Goal: Information Seeking & Learning: Find specific page/section

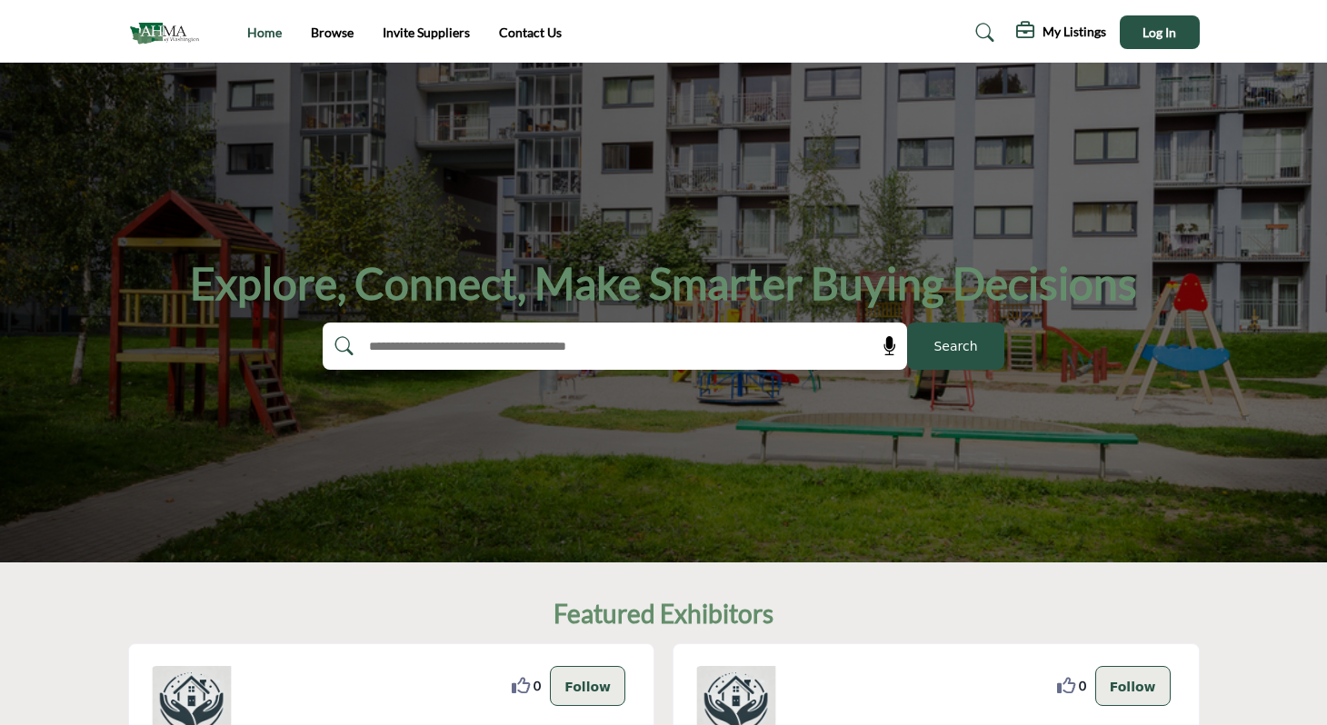
click at [279, 33] on link "Home" at bounding box center [264, 32] width 35 height 15
click at [1075, 28] on h5 "My Listings" at bounding box center [1074, 32] width 64 height 16
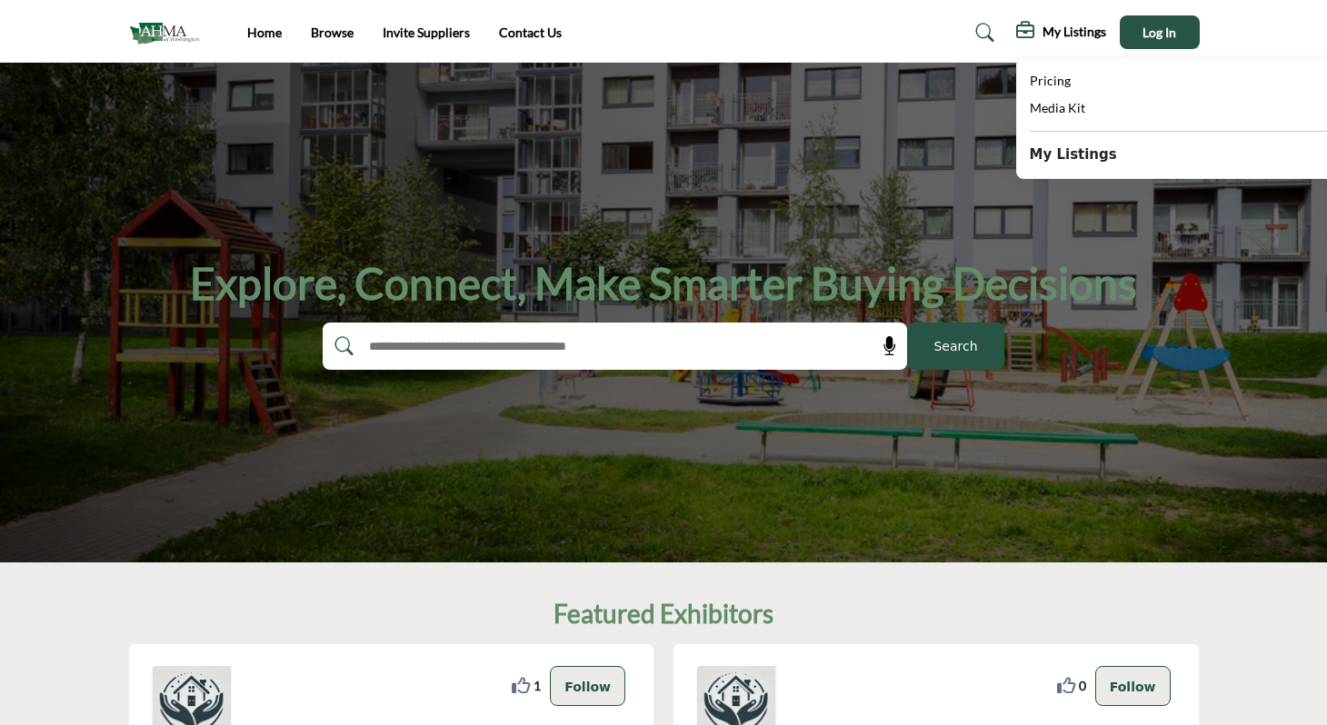
click at [1061, 162] on b "My Listings" at bounding box center [1073, 154] width 87 height 21
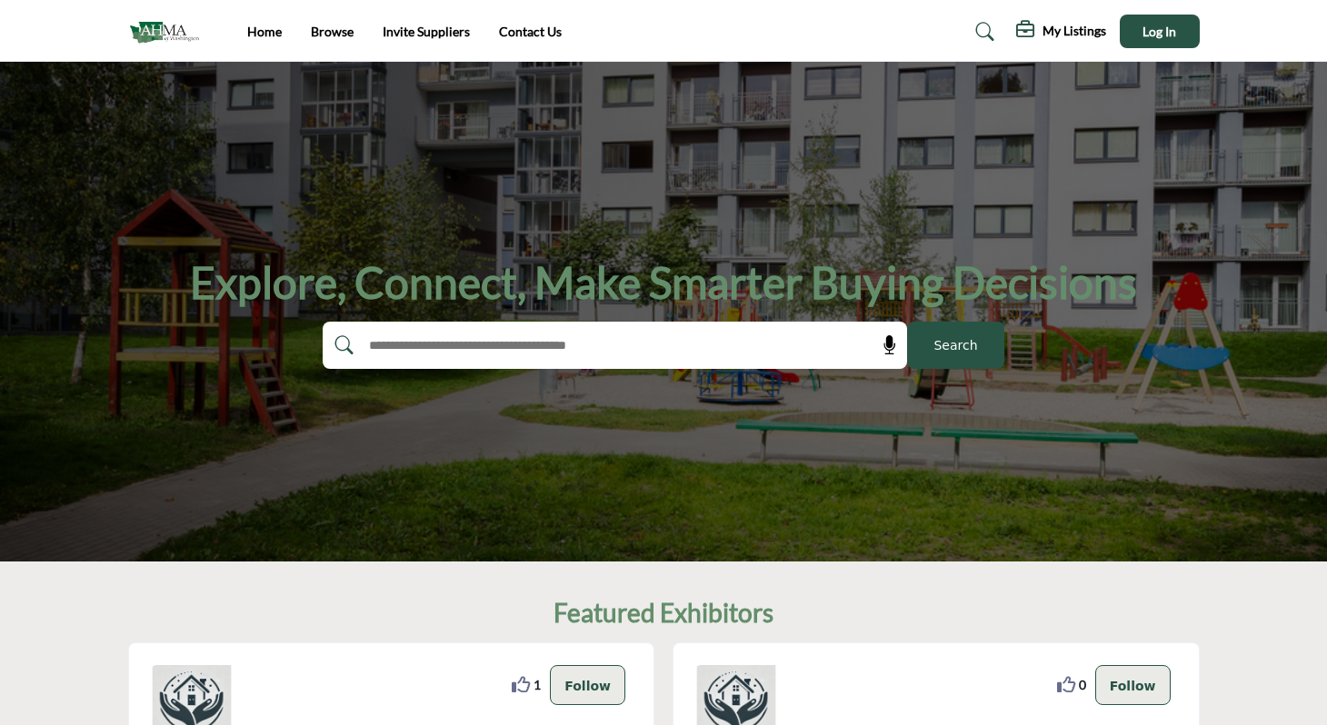
scroll to position [236, 0]
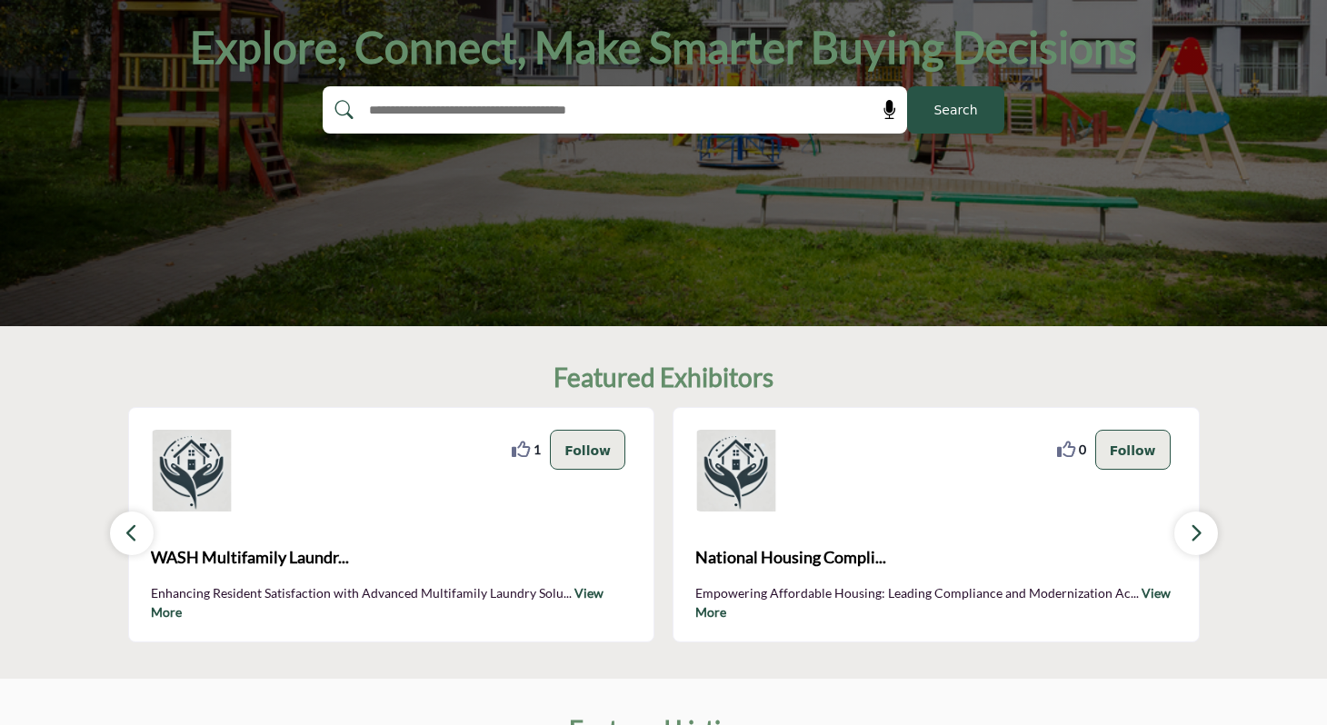
click at [693, 117] on input "text" at bounding box center [575, 109] width 433 height 27
type input "**********"
click at [907, 86] on button "Search" at bounding box center [955, 109] width 97 height 47
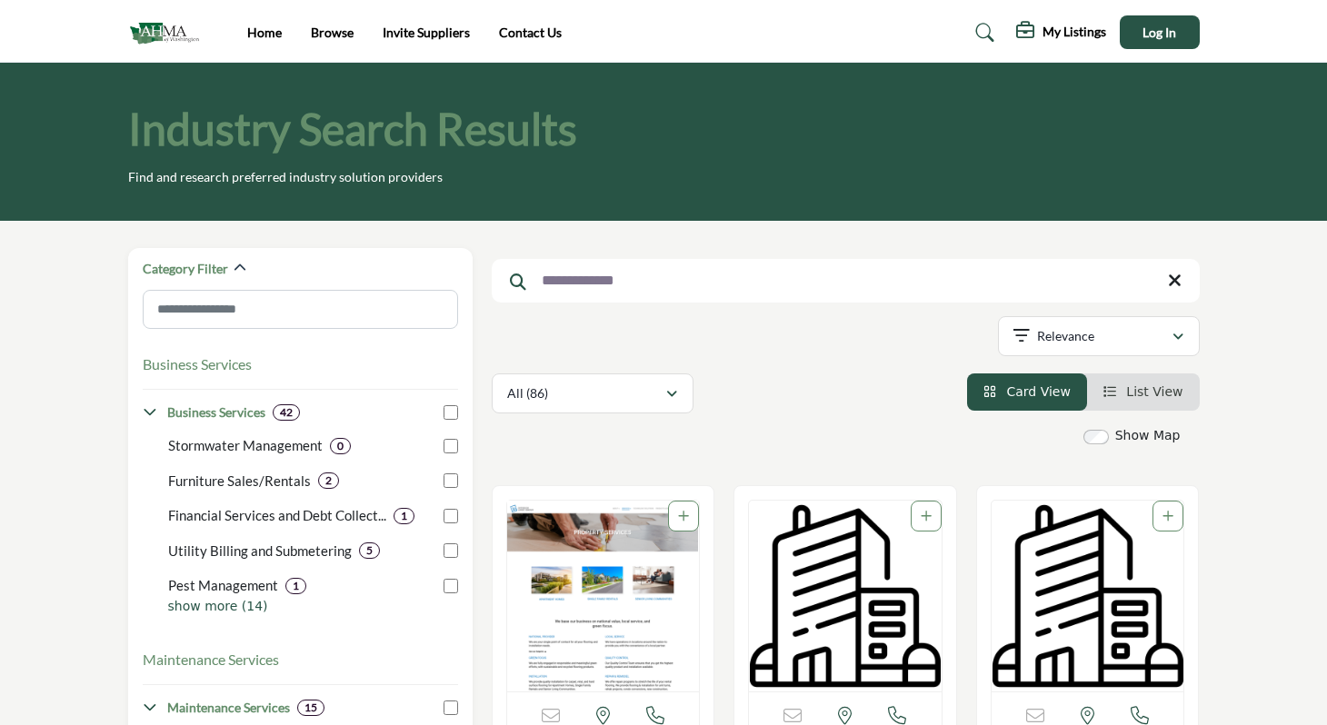
click at [985, 33] on icon at bounding box center [985, 33] width 18 height 18
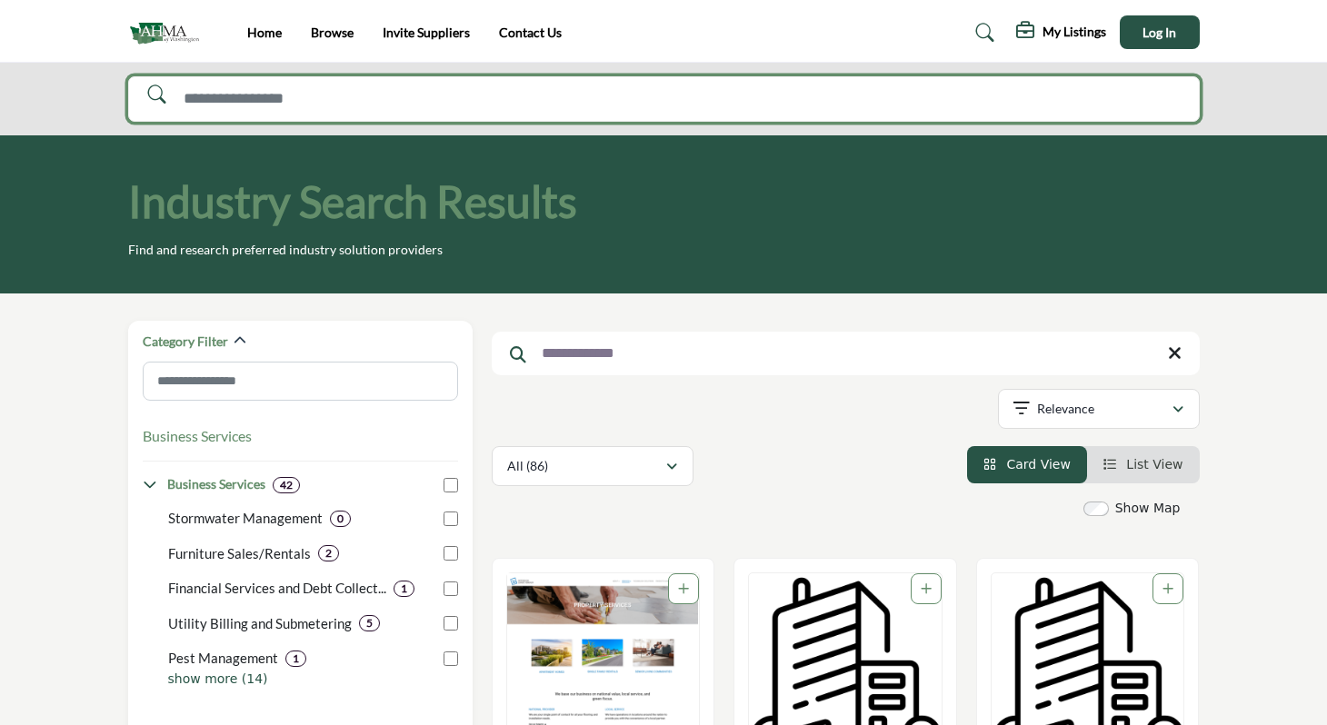
click at [622, 95] on input "Search Solutions" at bounding box center [663, 99] width 1071 height 46
type input "**********"
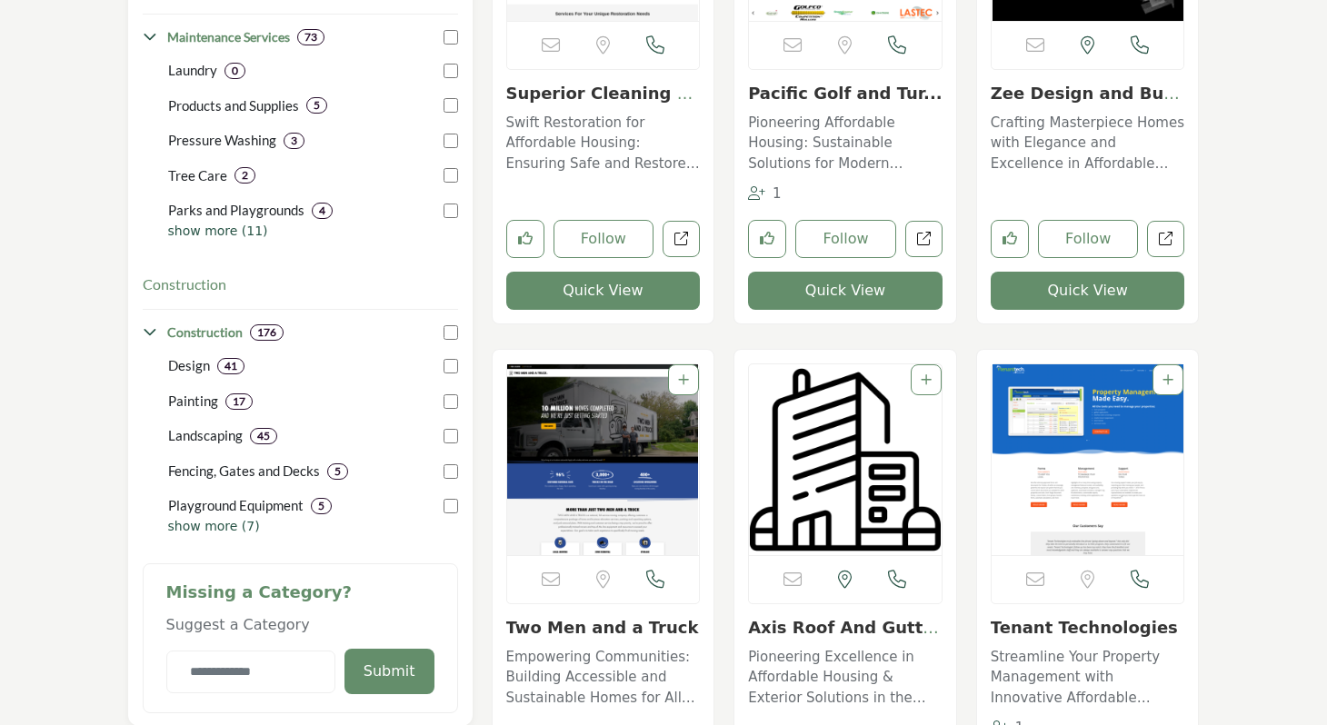
scroll to position [815, 0]
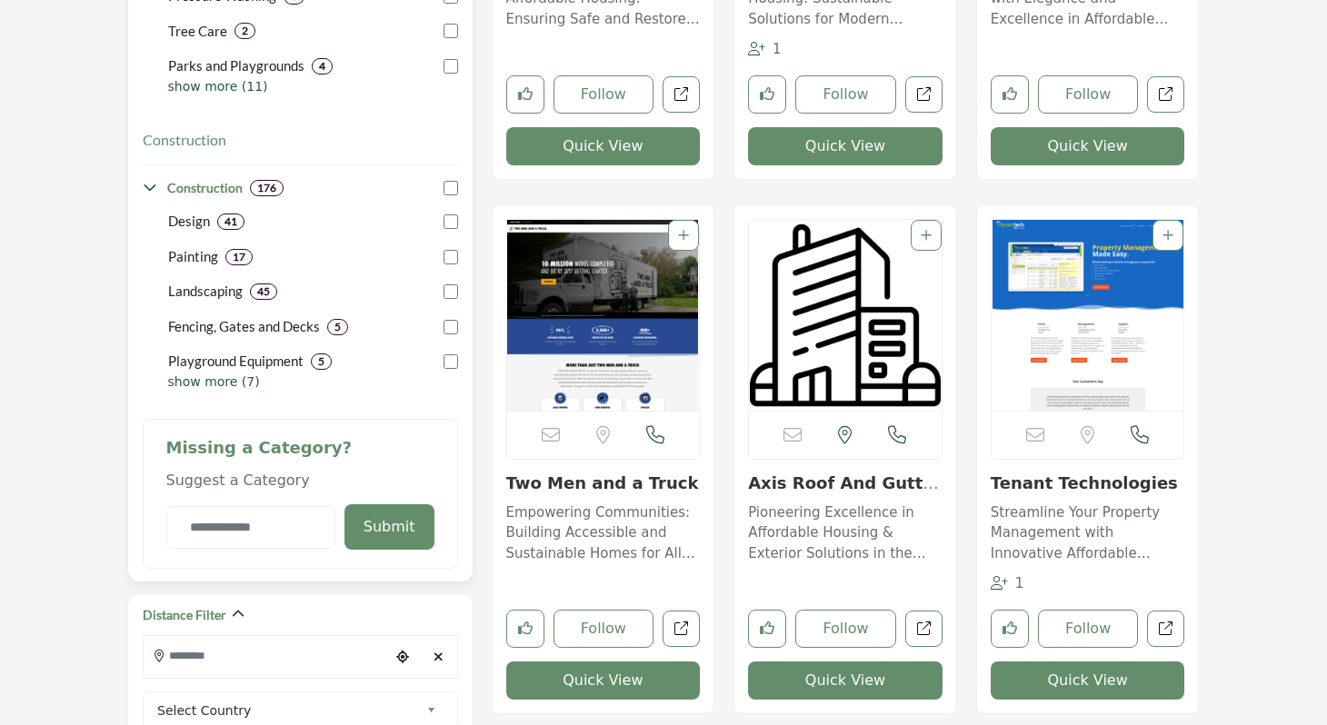
click at [215, 187] on h4 "Construction" at bounding box center [204, 188] width 75 height 18
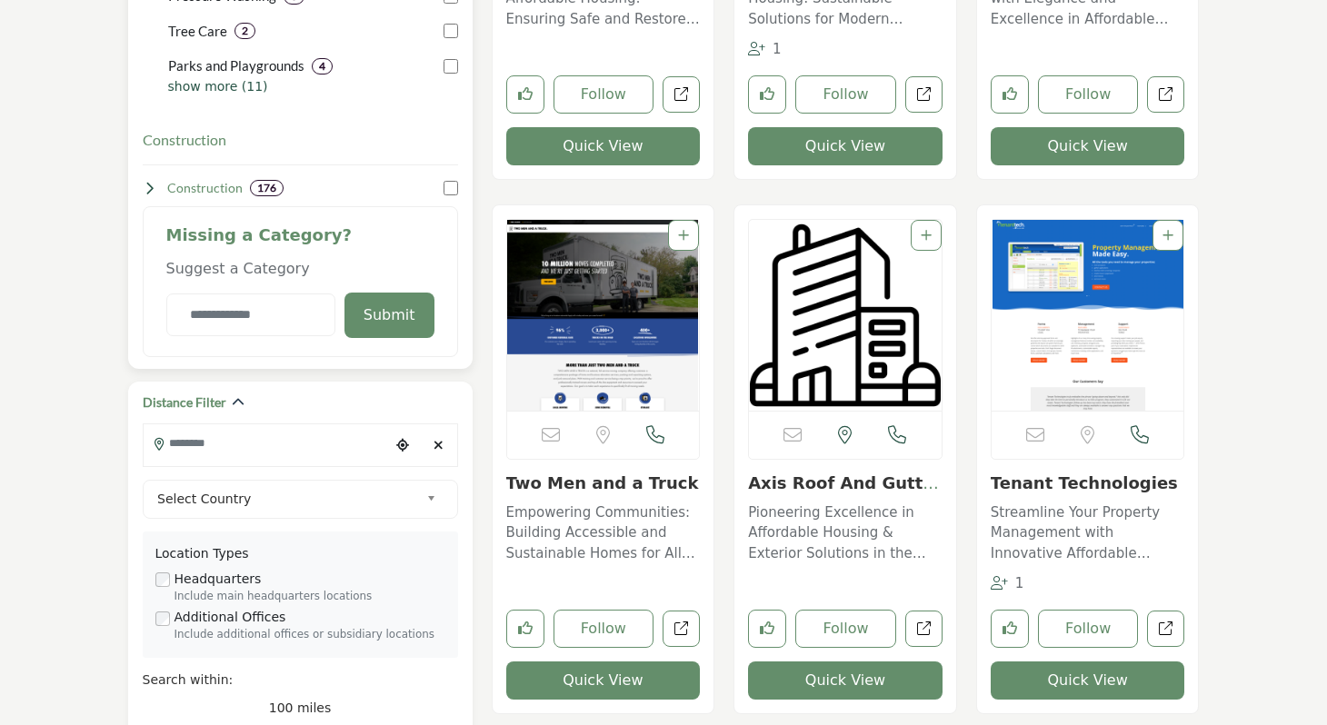
click at [214, 186] on h4 "Construction" at bounding box center [204, 188] width 75 height 18
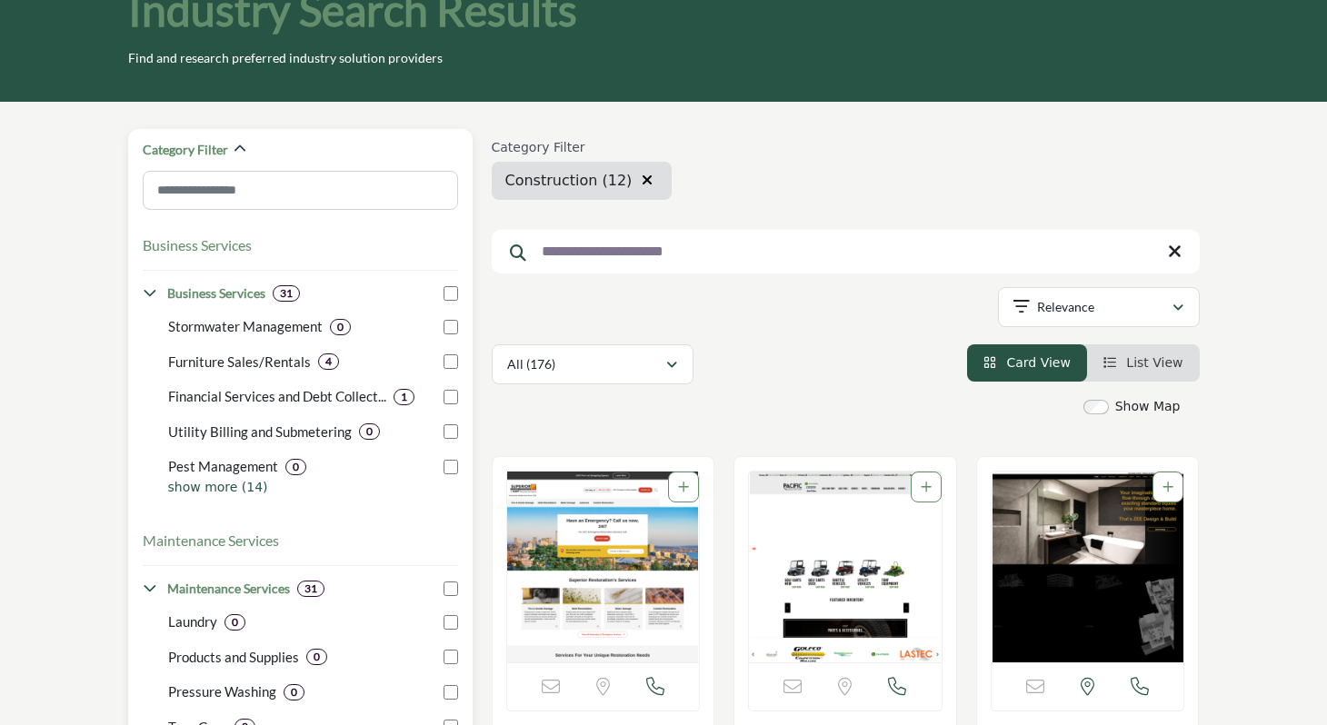
scroll to position [103, 0]
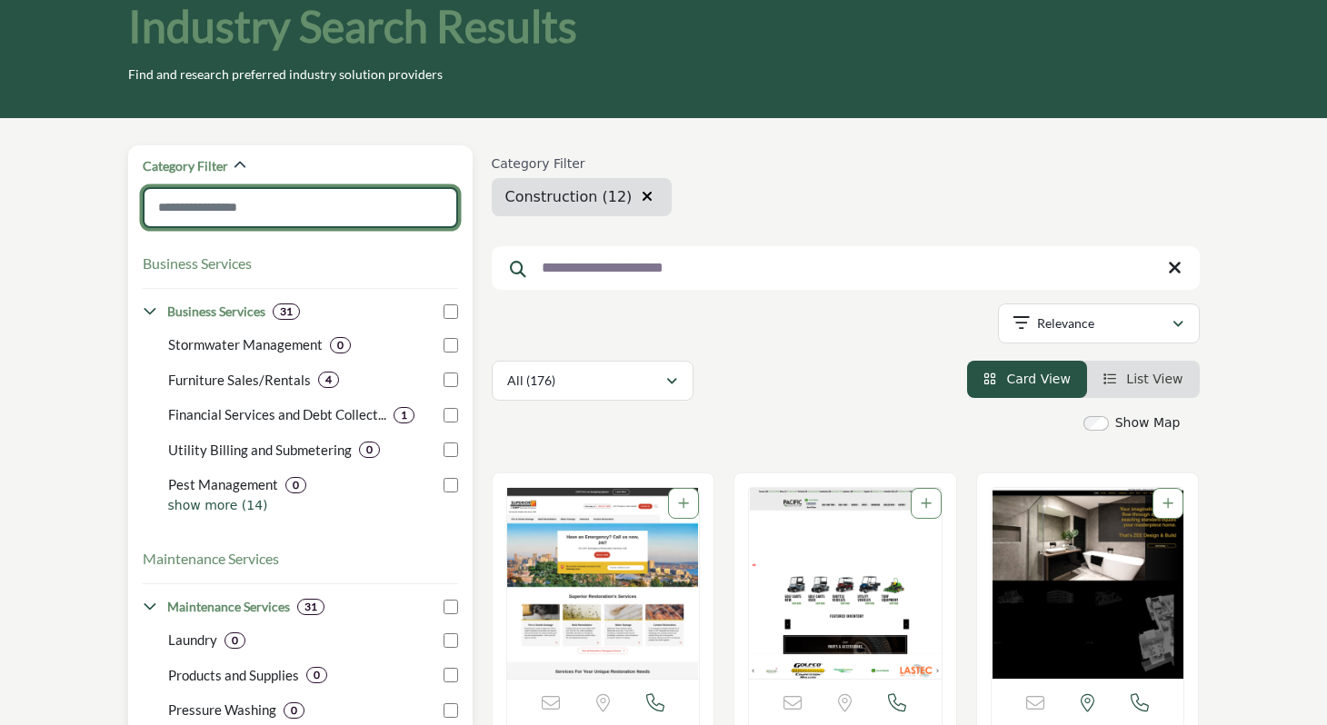
click at [280, 199] on input "Search Category" at bounding box center [300, 207] width 315 height 41
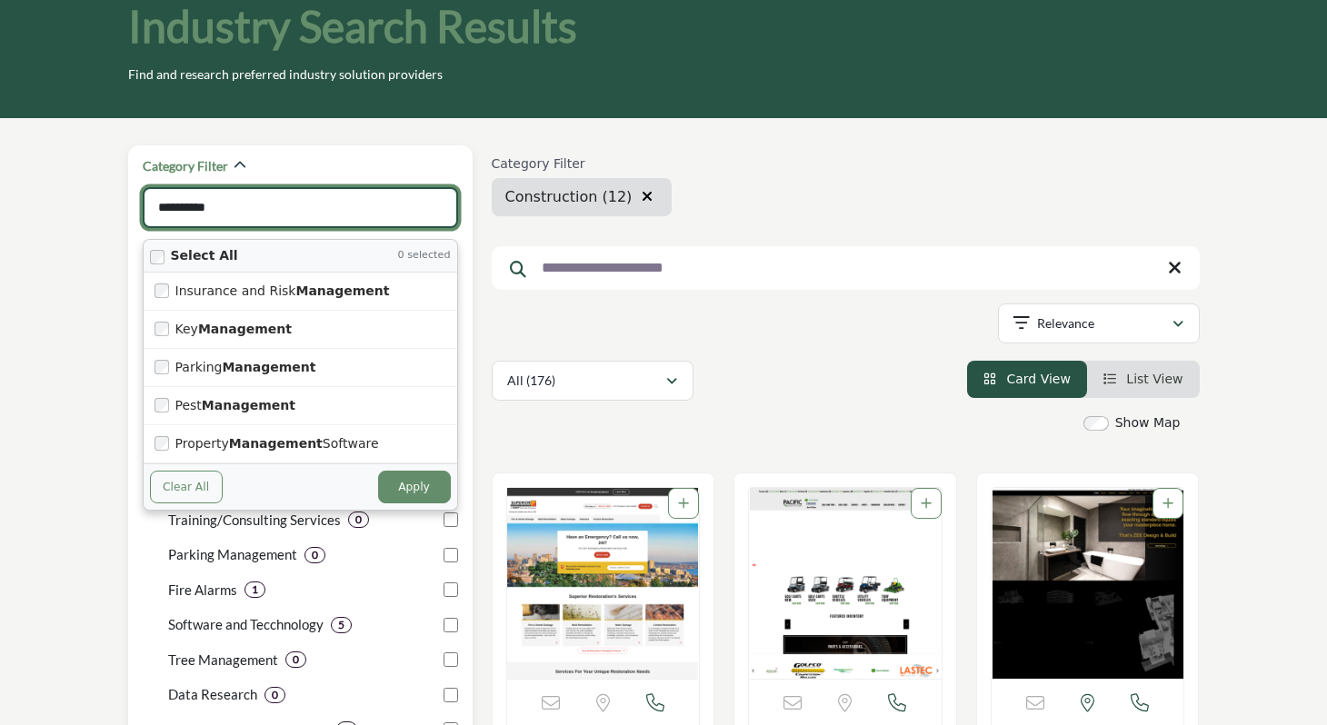
click at [157, 207] on input "**********" at bounding box center [300, 207] width 315 height 41
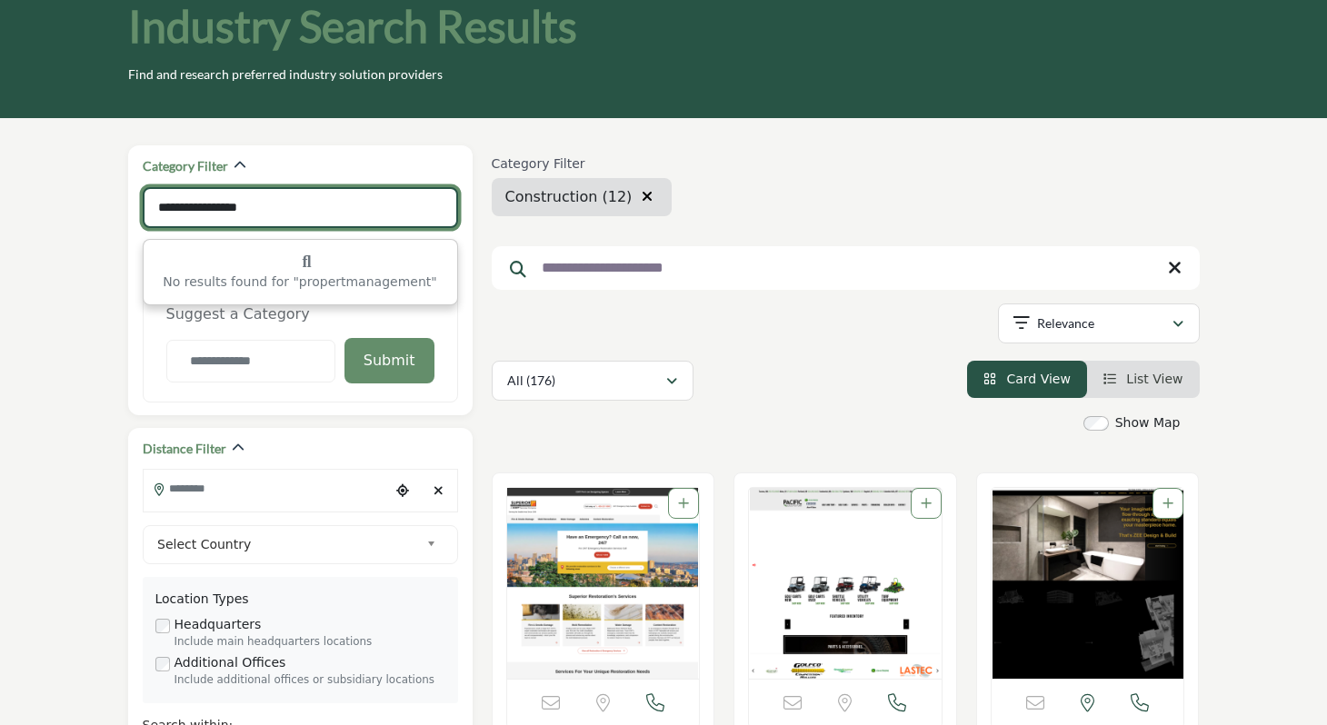
type input "**********"
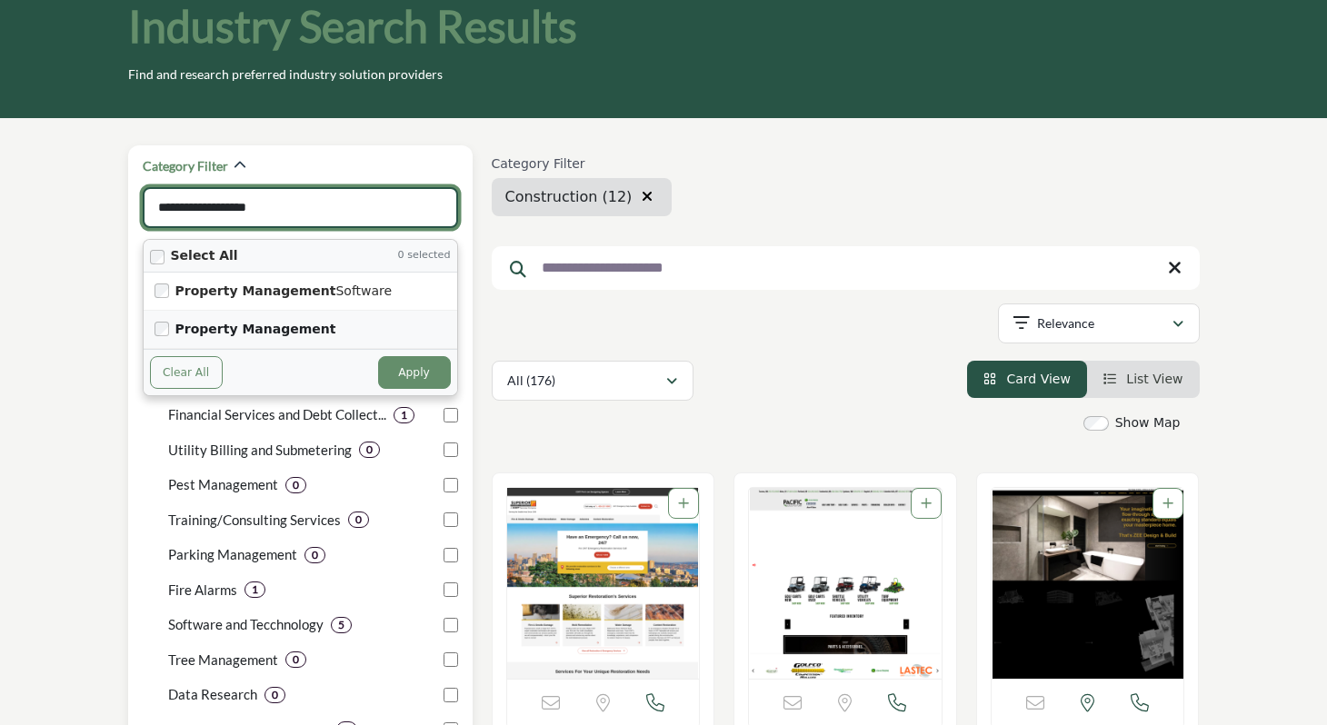
click at [285, 325] on strong "Property Management" at bounding box center [255, 329] width 161 height 15
click at [417, 374] on button "Apply" at bounding box center [414, 372] width 73 height 33
type input "**********"
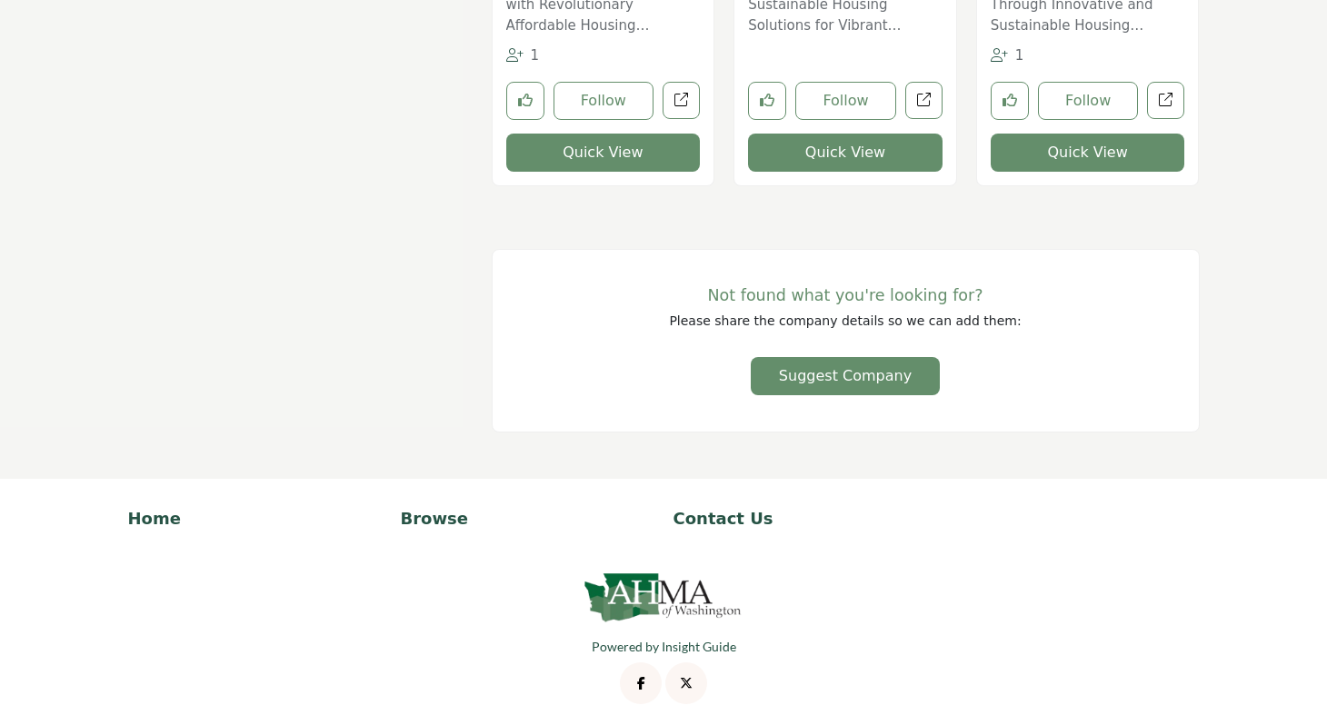
scroll to position [3040, 0]
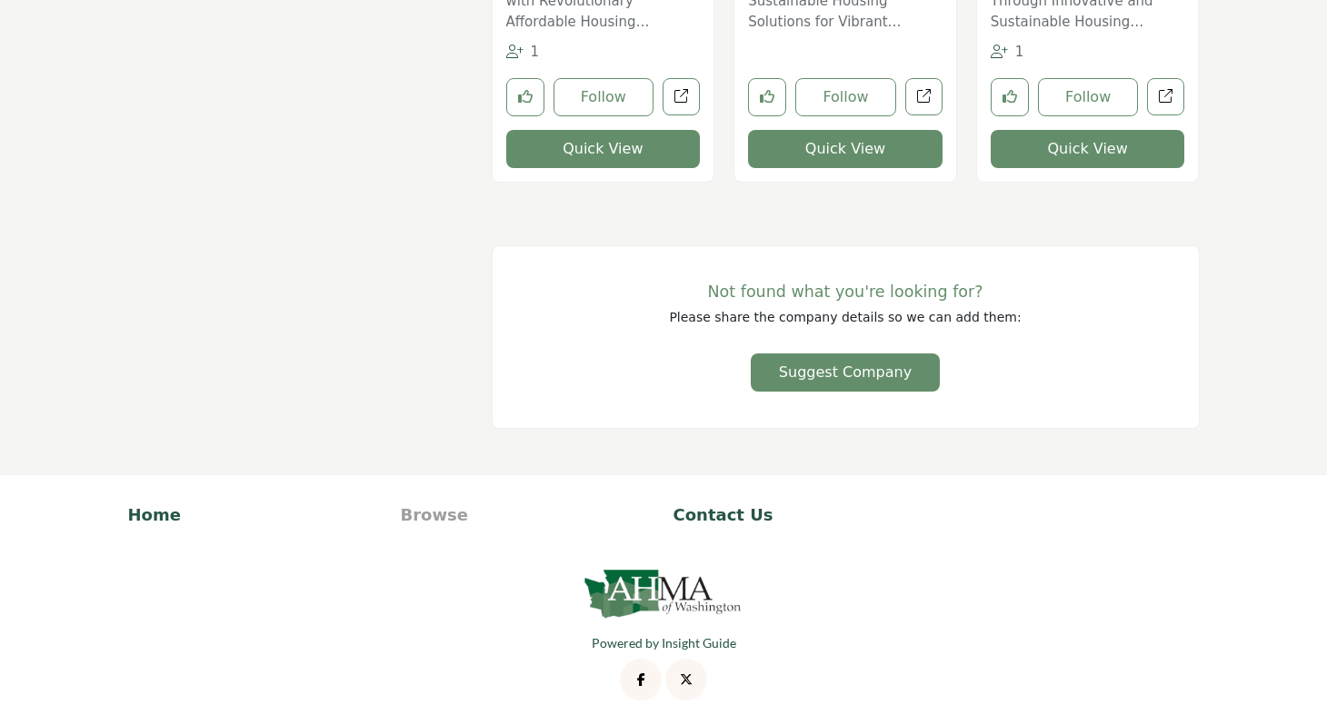
click at [424, 516] on p "Browse" at bounding box center [528, 515] width 254 height 25
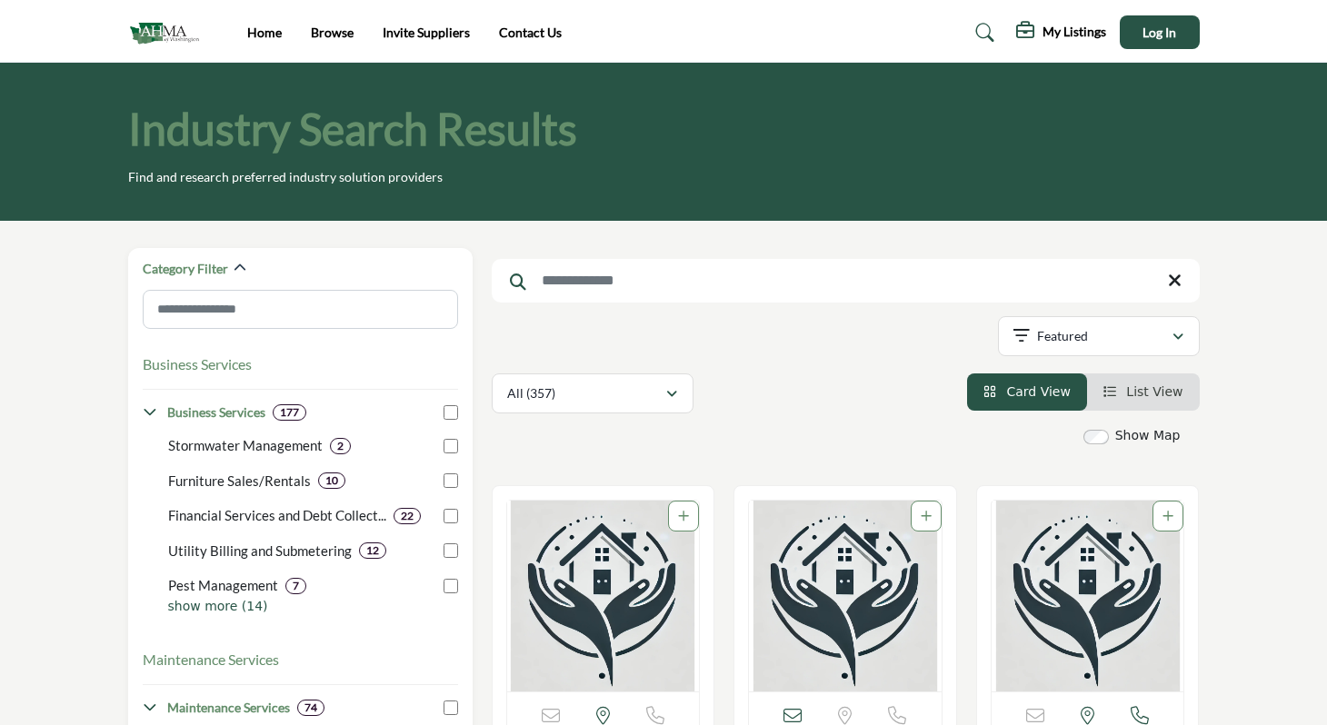
click at [151, 33] on img at bounding box center [168, 32] width 81 height 30
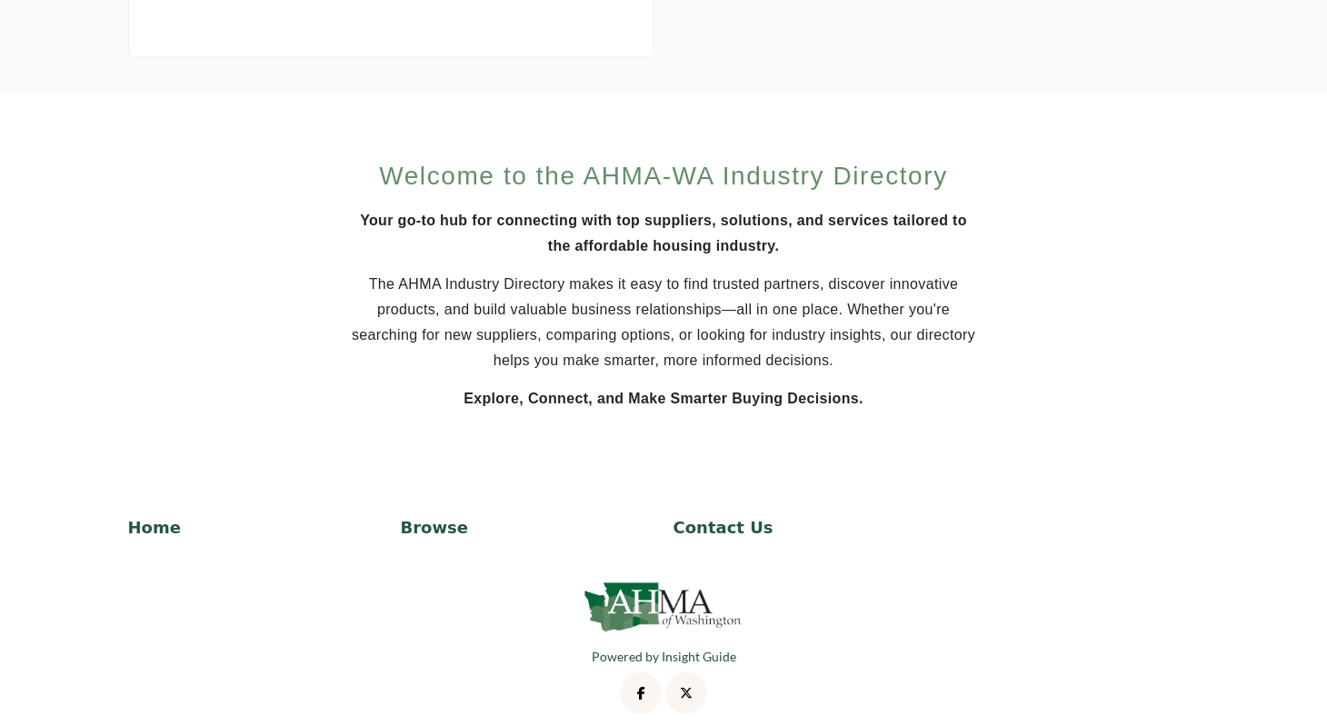
scroll to position [1186, 0]
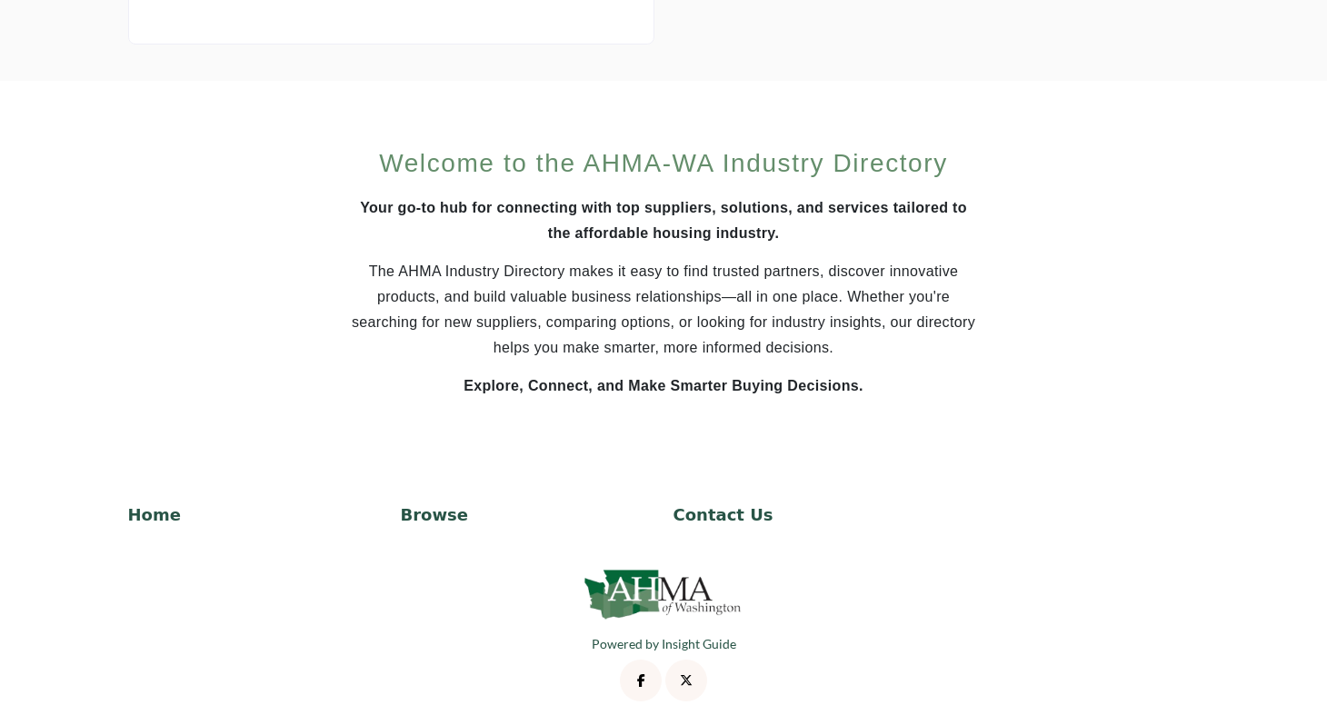
click at [637, 158] on h2 "Welcome to the AHMA-WA Industry Directory" at bounding box center [664, 163] width 626 height 38
click at [437, 512] on p "Browse" at bounding box center [528, 515] width 254 height 25
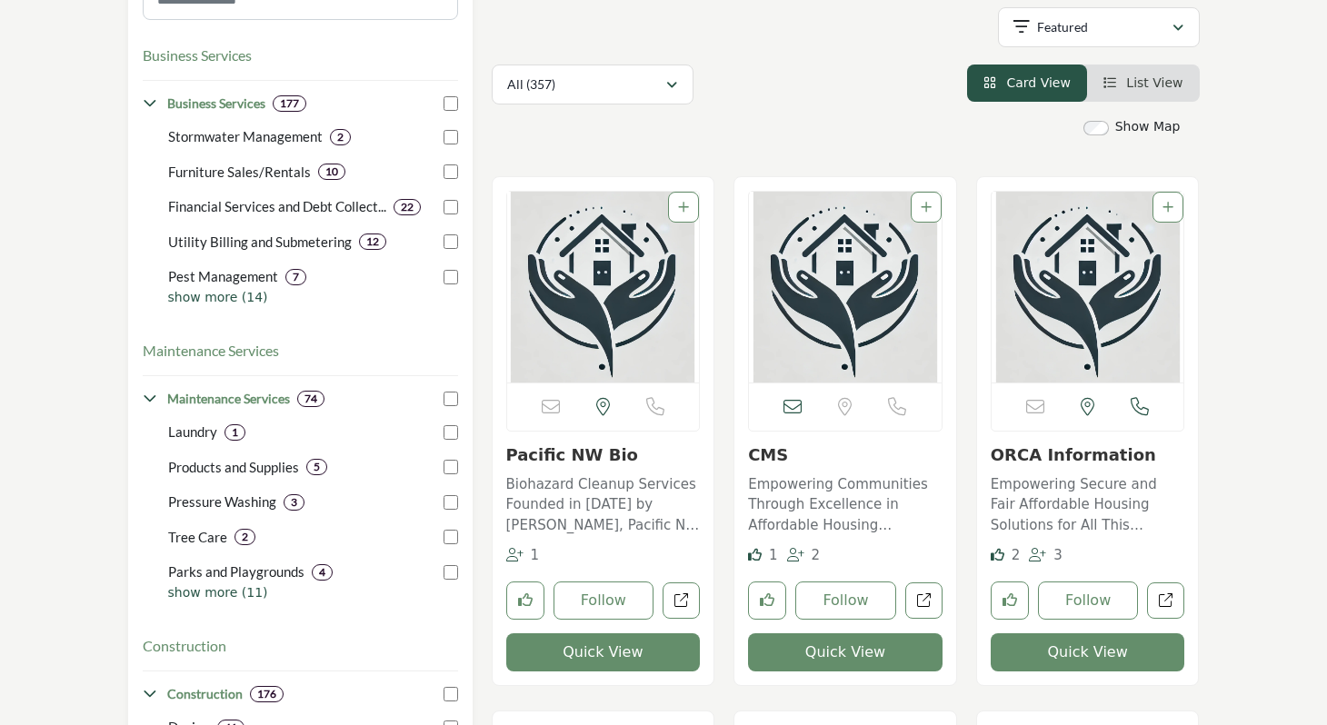
scroll to position [326, 0]
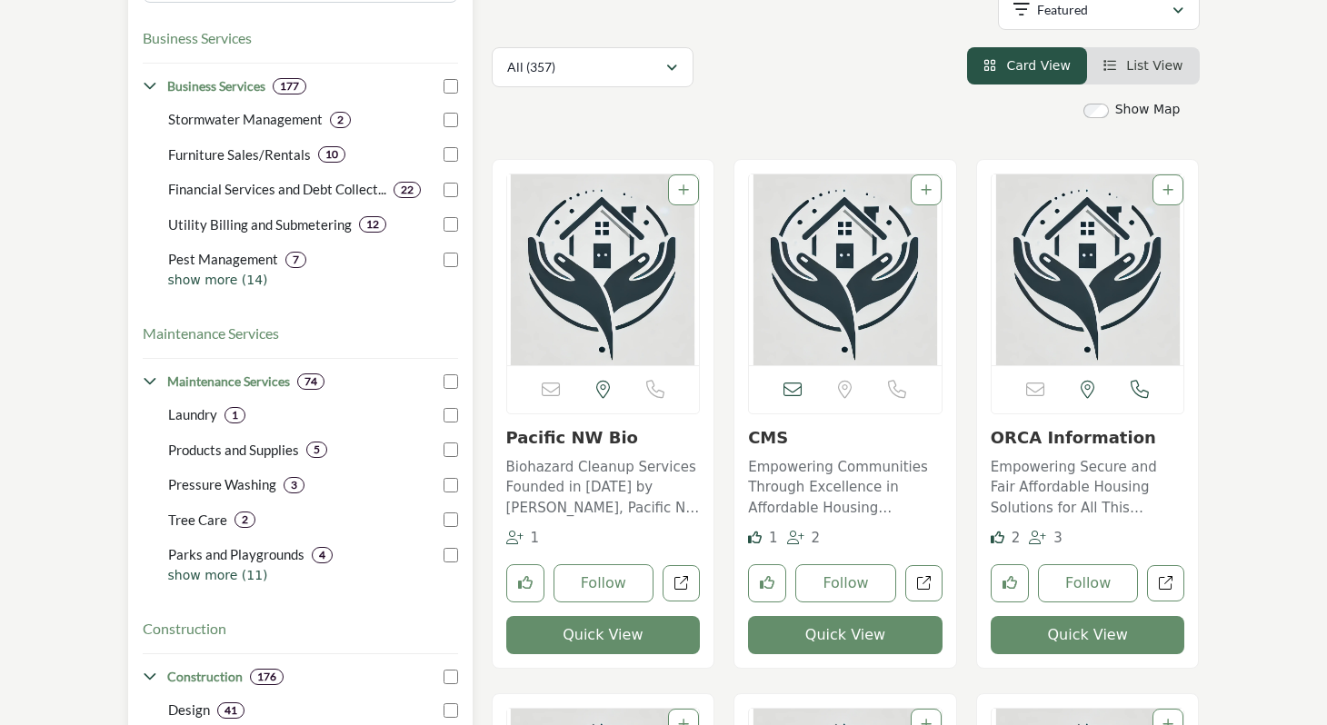
click at [237, 381] on h4 "Maintenance Services" at bounding box center [228, 382] width 123 height 18
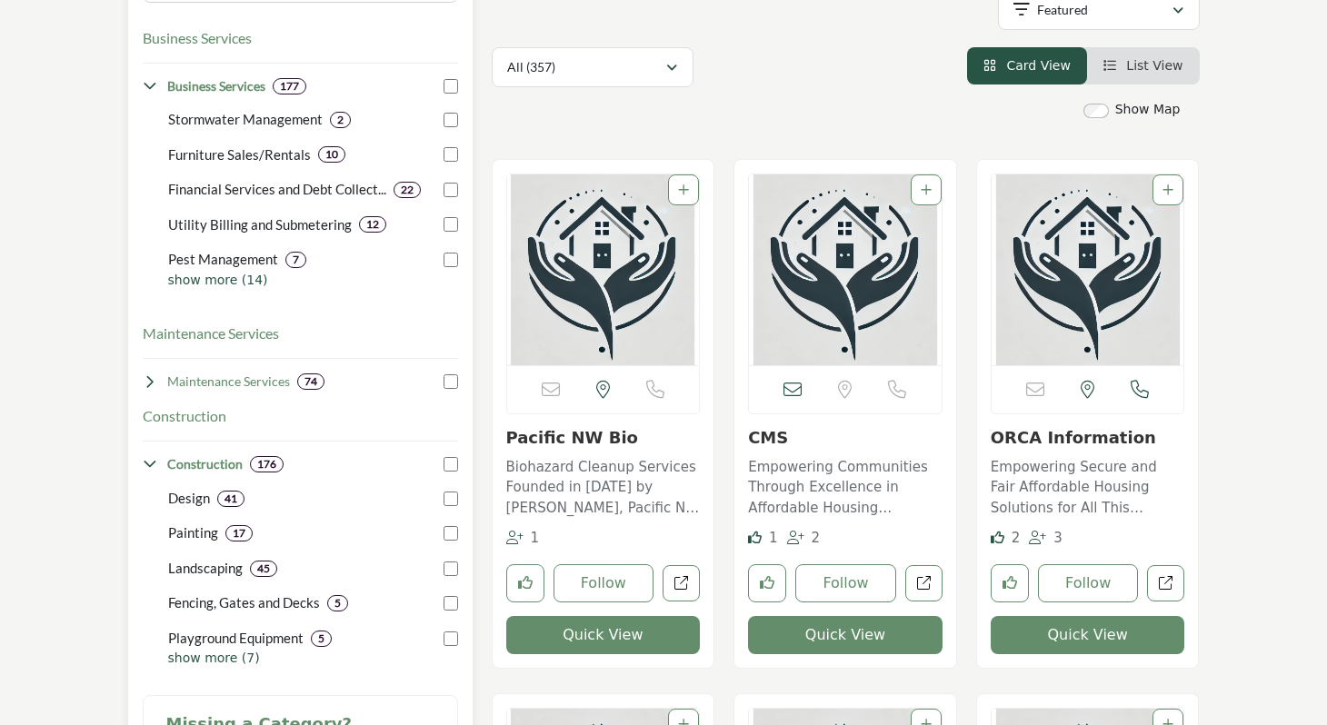
click at [237, 381] on h4 "Maintenance Services" at bounding box center [228, 382] width 123 height 18
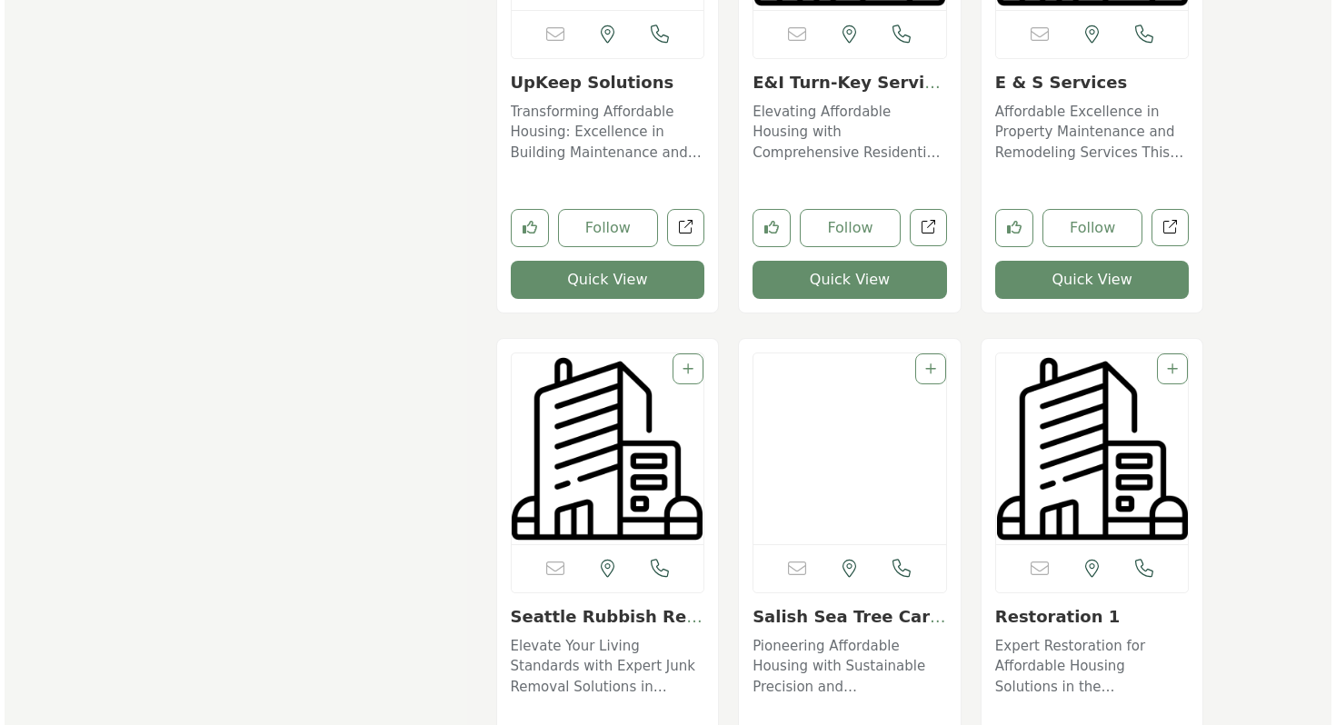
scroll to position [9886, 0]
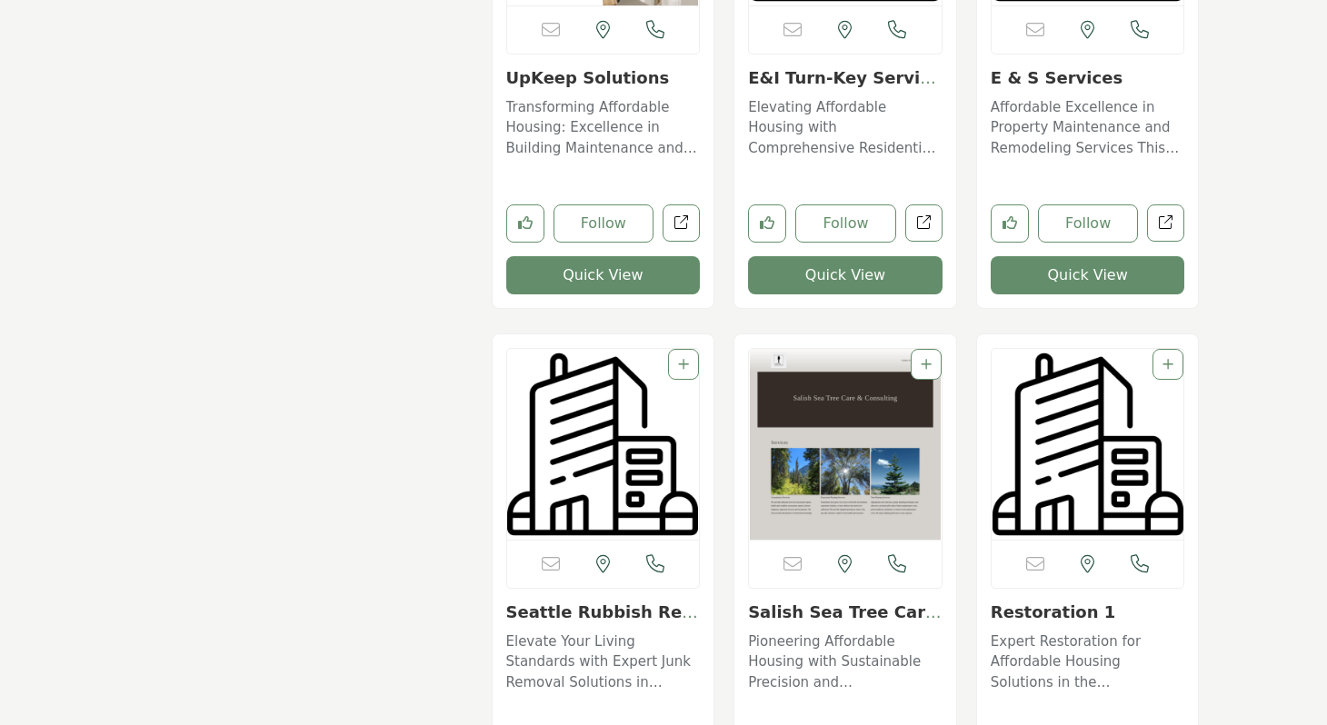
click at [1069, 270] on button "Quick View" at bounding box center [1088, 275] width 194 height 38
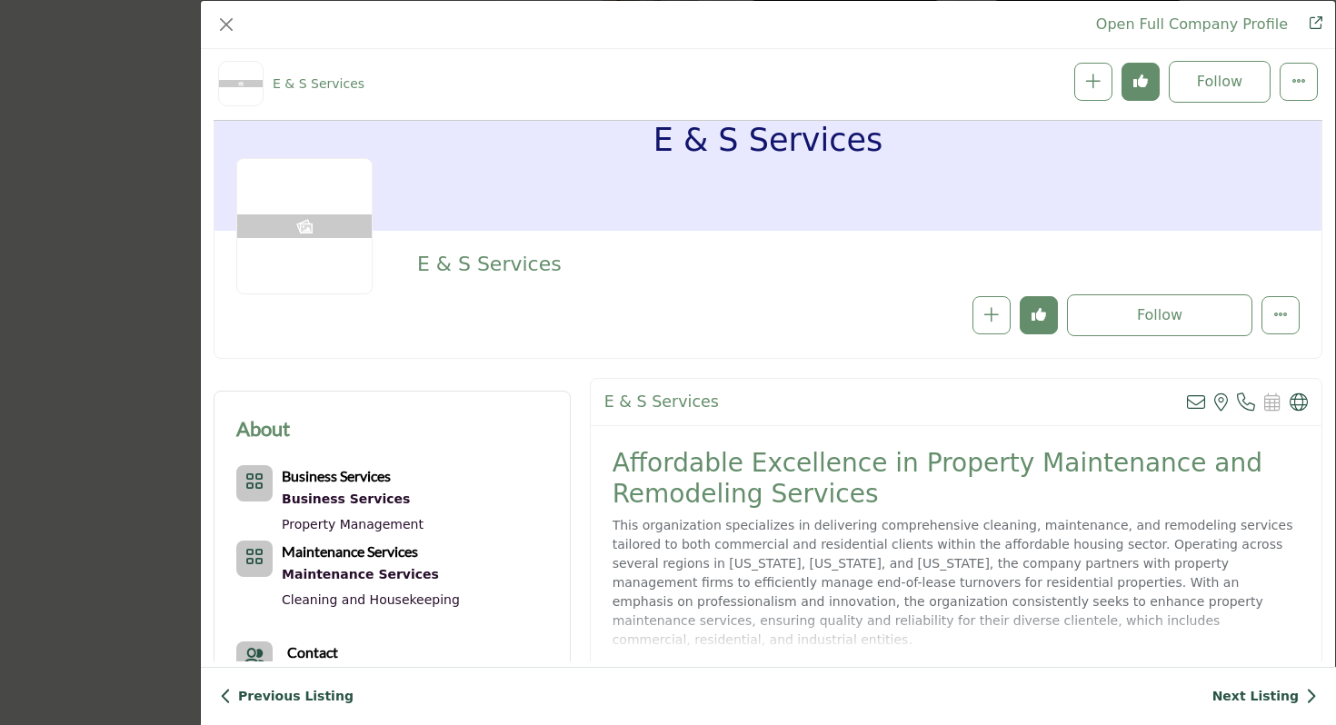
scroll to position [0, 0]
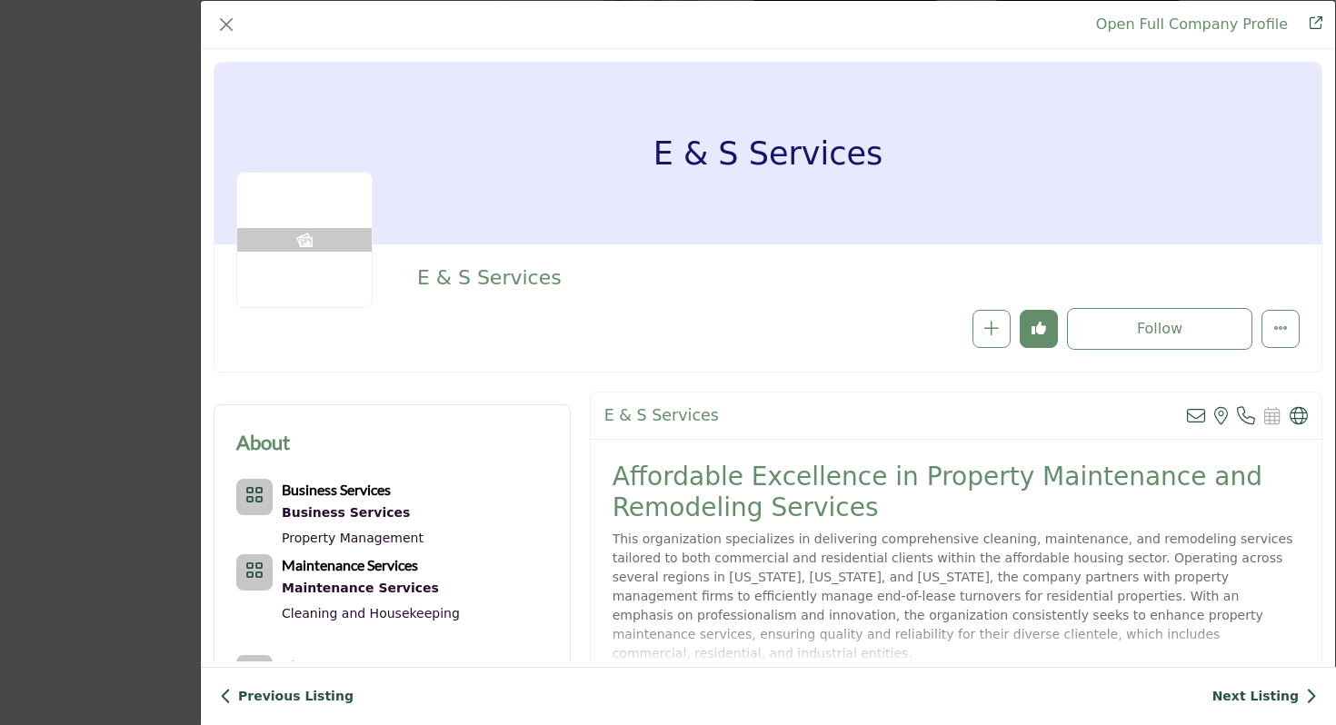
click at [1268, 694] on link "Next Listing" at bounding box center [1264, 696] width 105 height 19
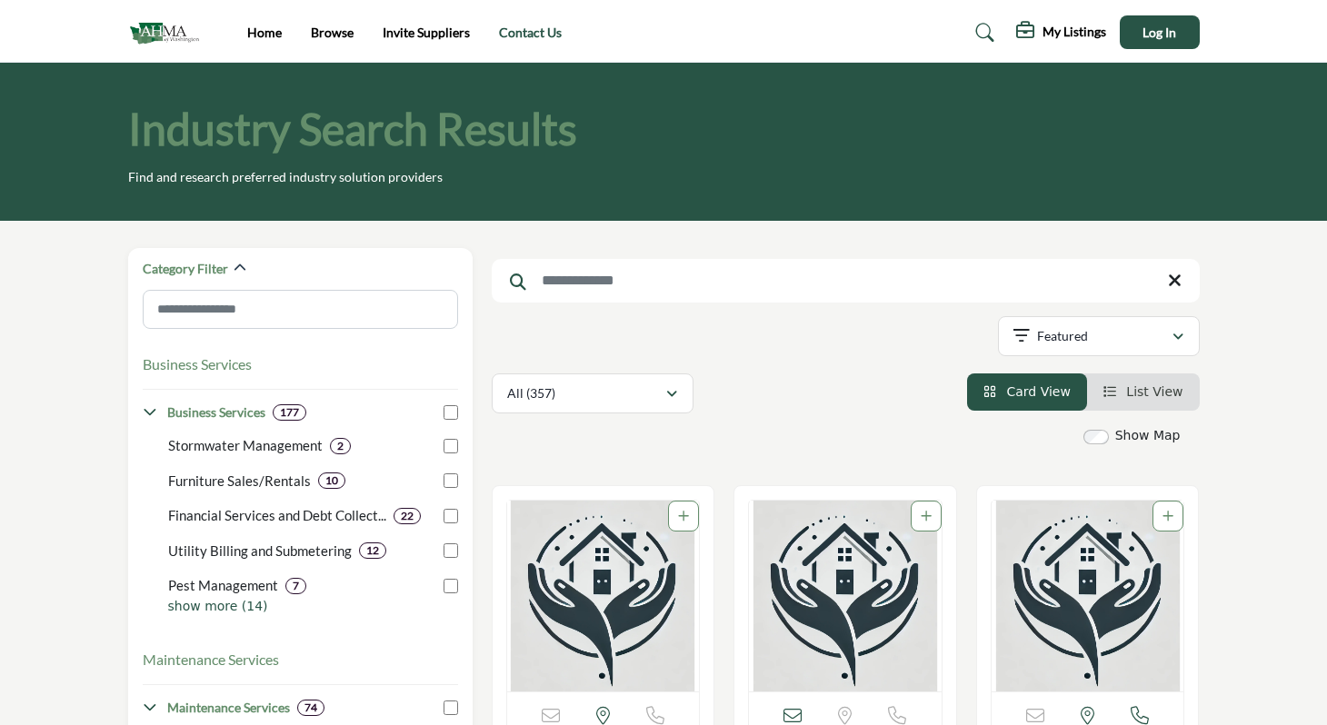
click at [538, 32] on link "Contact Us" at bounding box center [530, 32] width 63 height 15
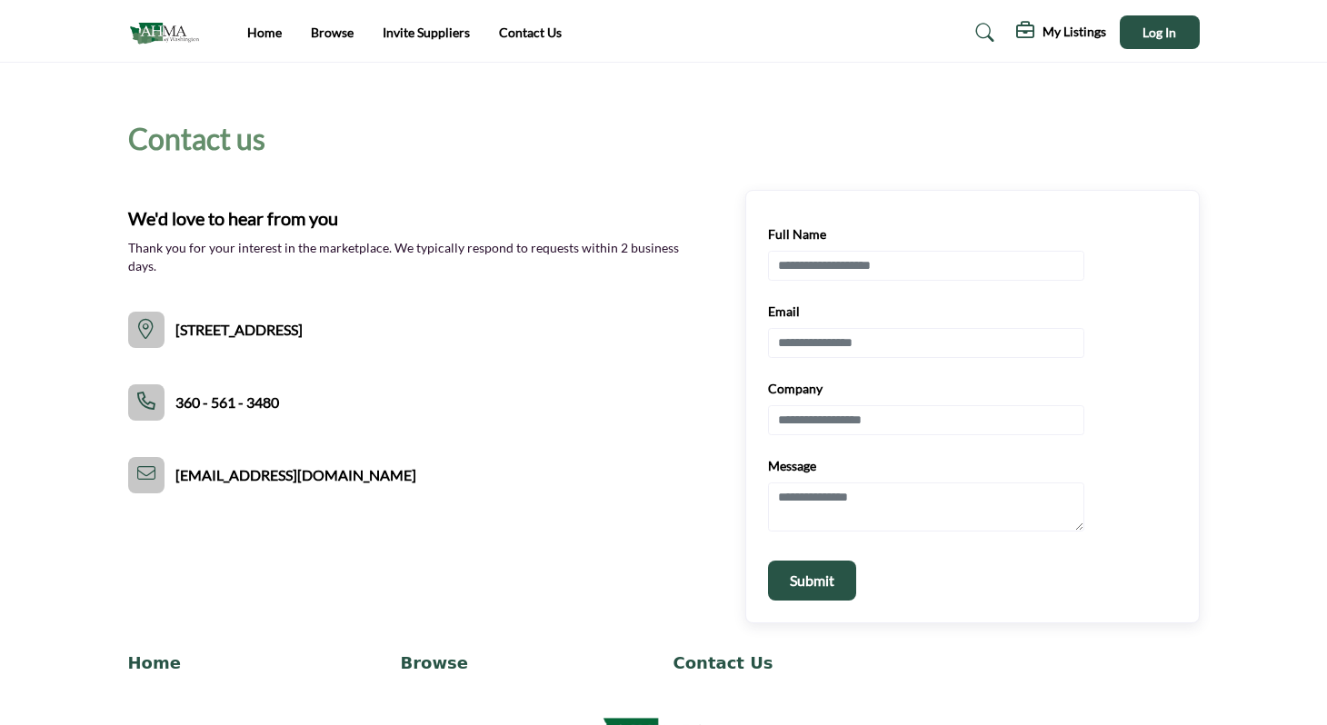
click at [147, 473] on icon at bounding box center [146, 473] width 18 height 18
click at [154, 473] on icon at bounding box center [146, 473] width 18 height 18
click at [162, 470] on button at bounding box center [146, 475] width 36 height 36
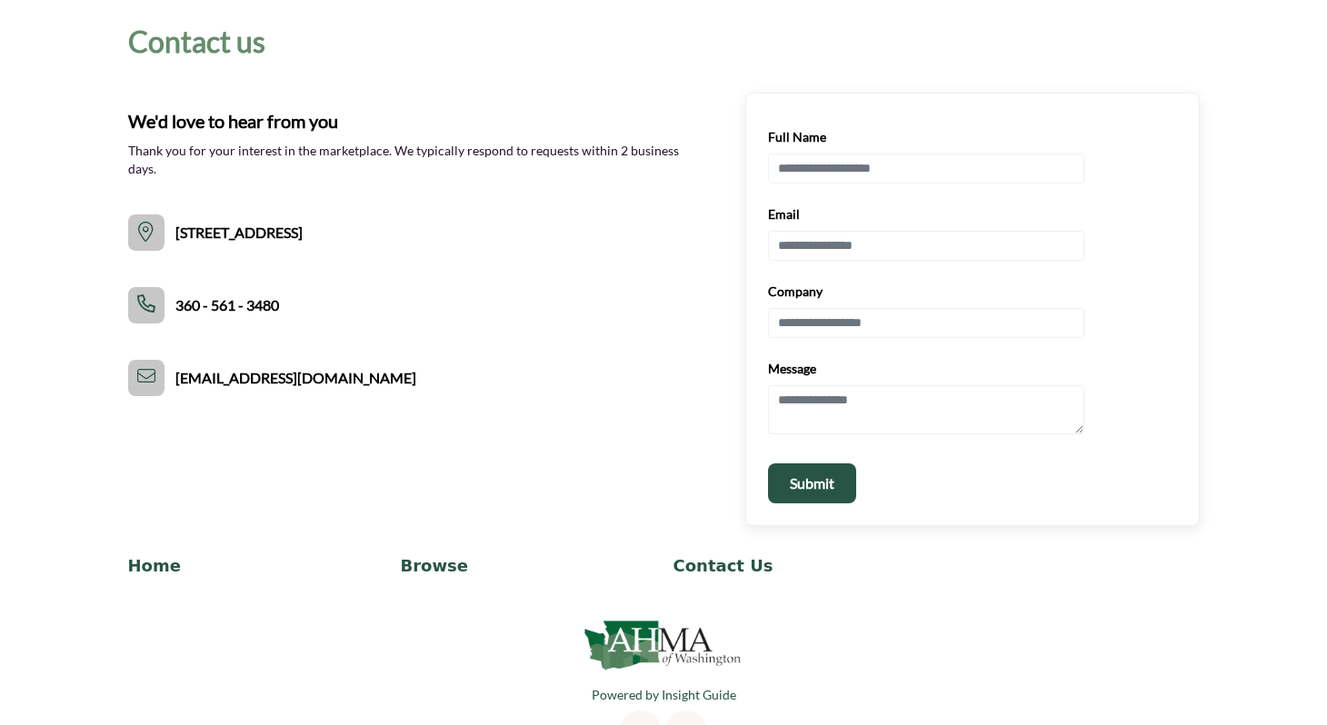
scroll to position [97, 0]
click at [653, 640] on img at bounding box center [664, 644] width 164 height 60
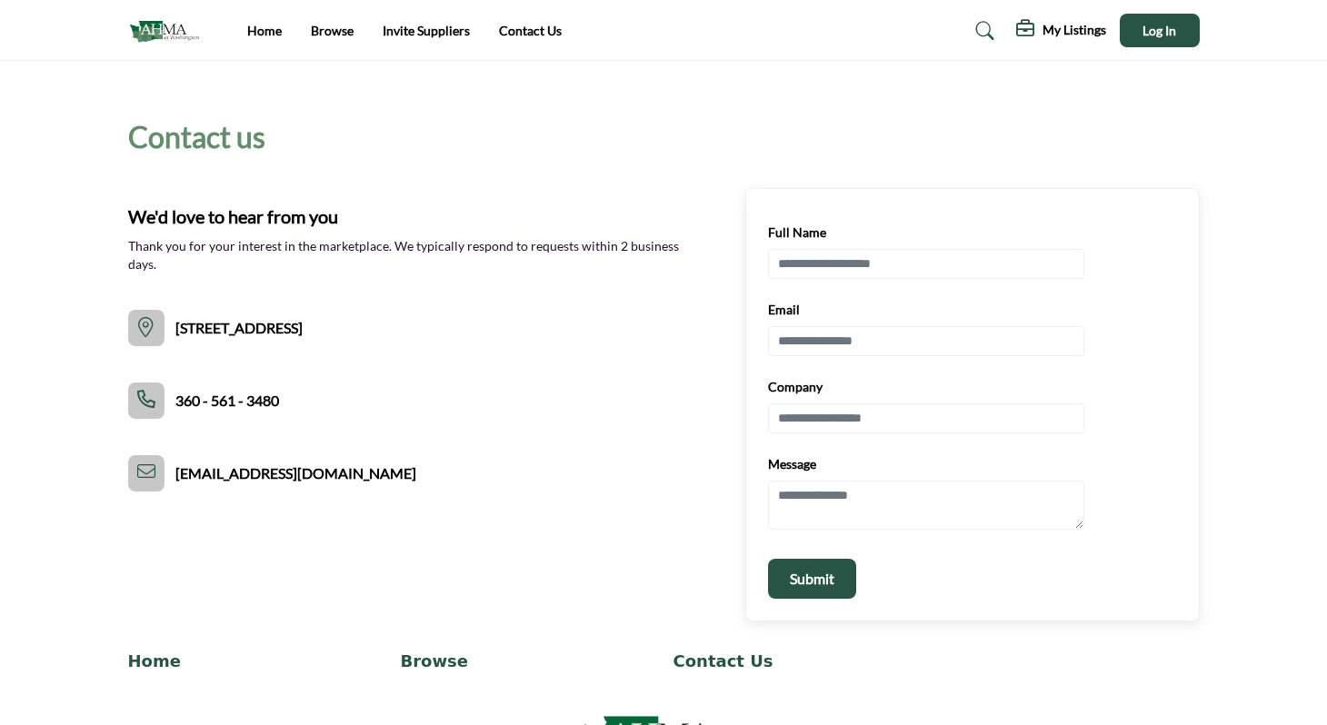
scroll to position [0, 0]
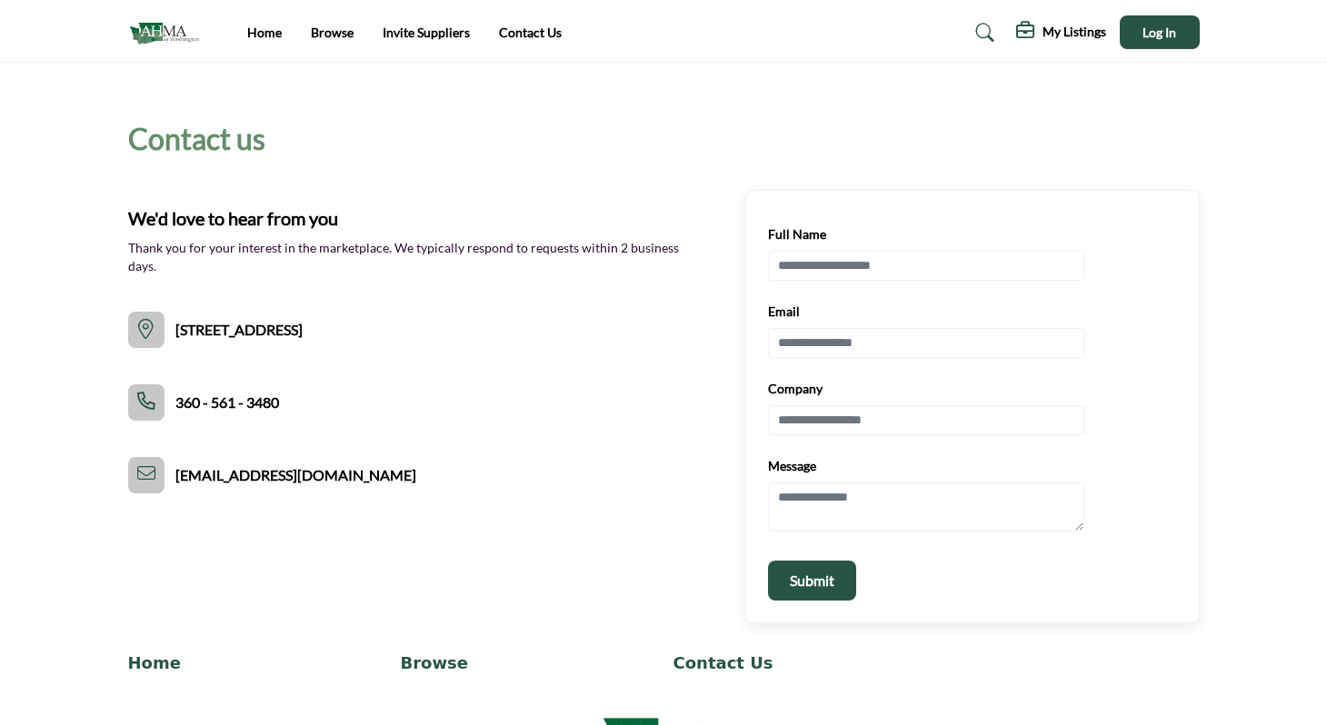
click at [174, 36] on img at bounding box center [168, 32] width 81 height 30
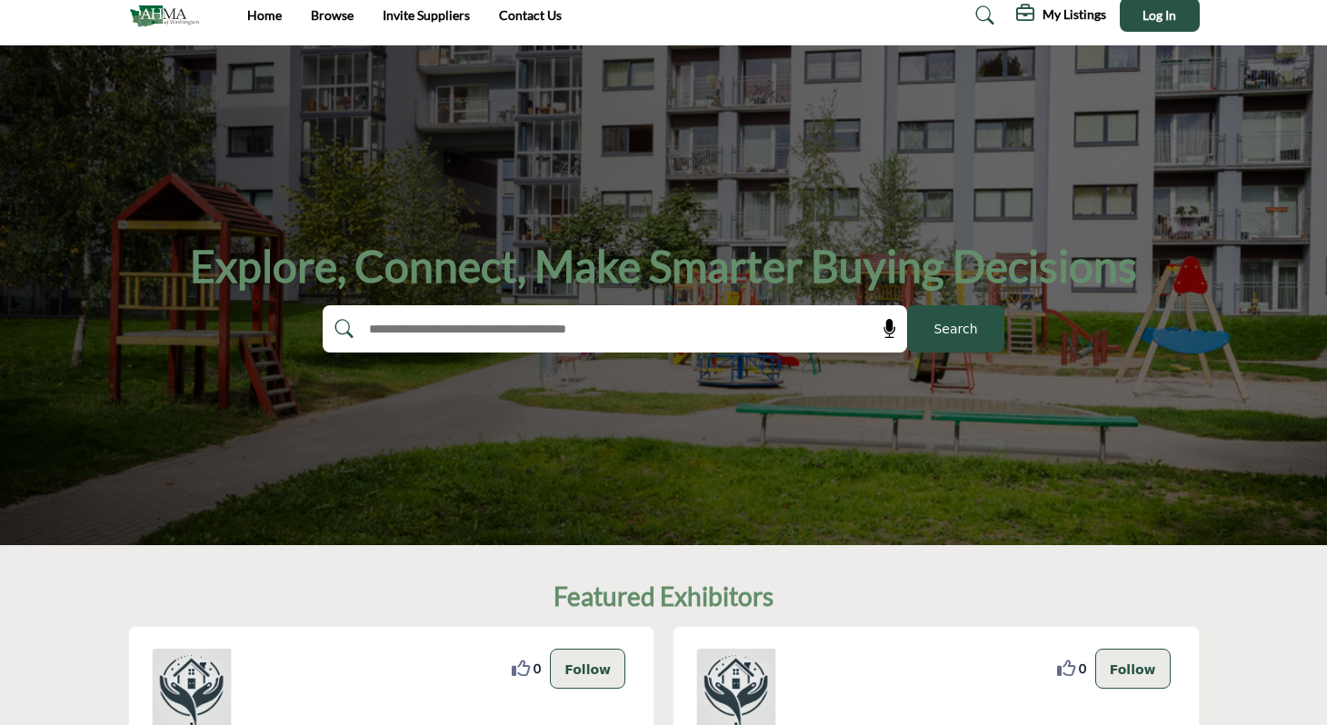
scroll to position [18, 0]
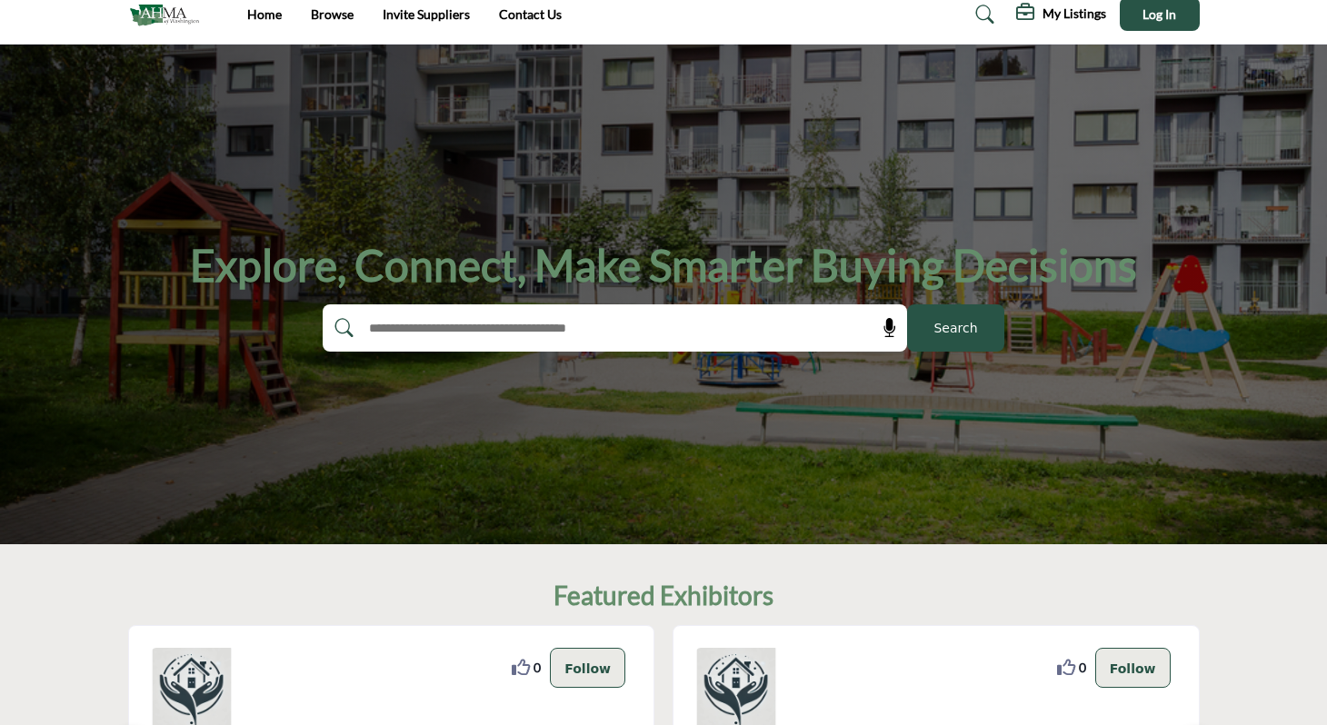
click at [673, 335] on input "text" at bounding box center [575, 327] width 433 height 27
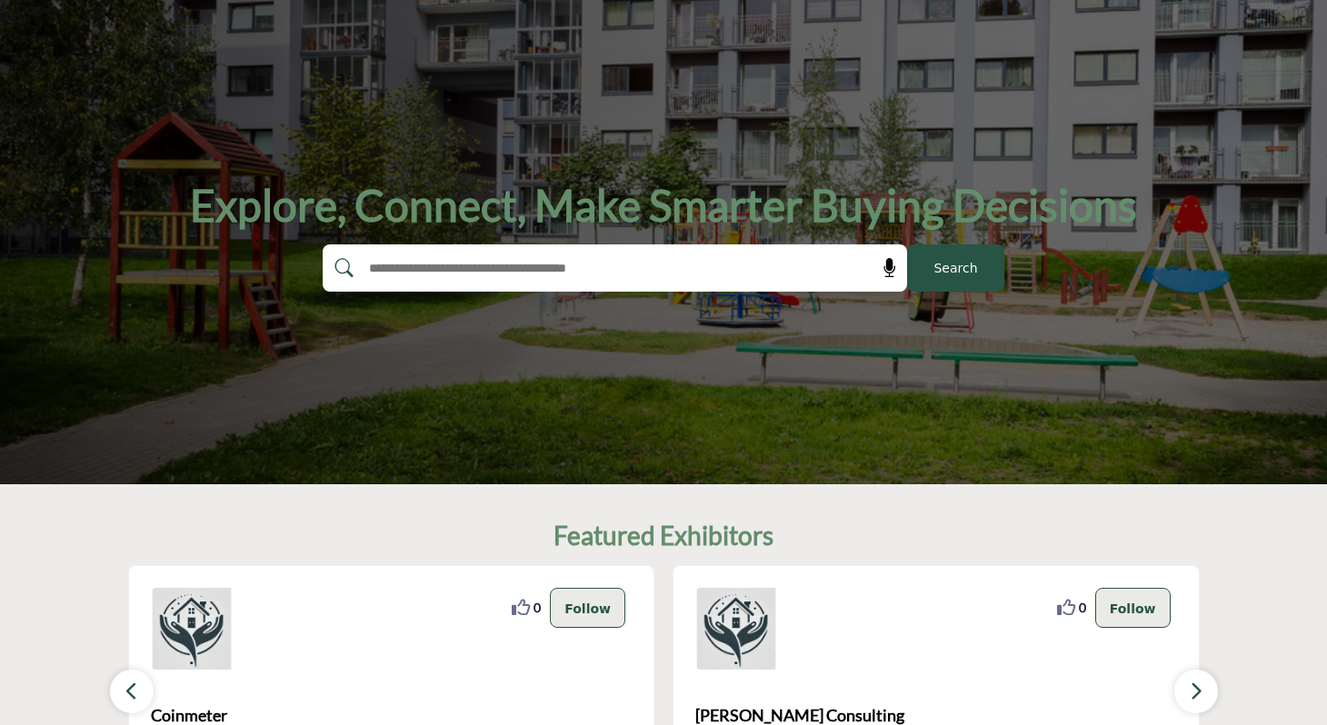
scroll to position [558, 0]
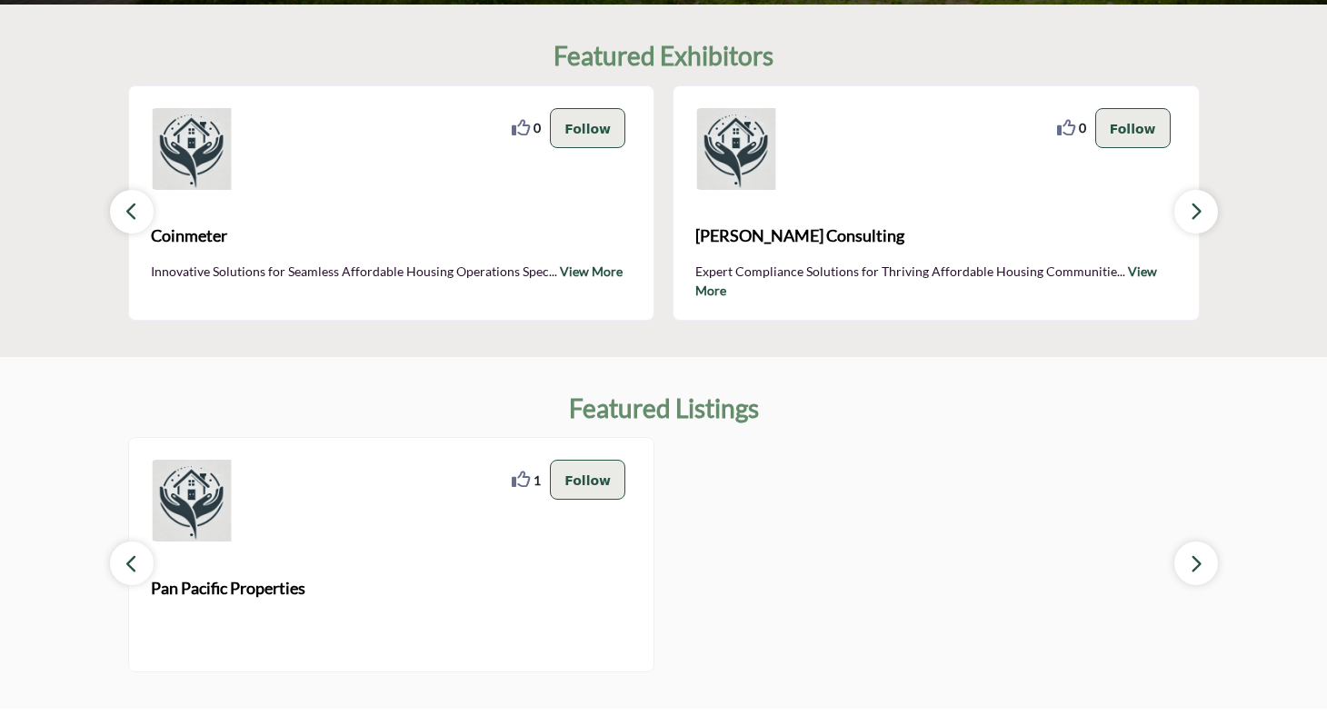
click at [1193, 212] on icon "button" at bounding box center [1196, 211] width 15 height 23
click at [1192, 216] on icon "button" at bounding box center [1196, 211] width 15 height 23
click at [1191, 217] on icon "button" at bounding box center [1196, 211] width 15 height 23
click at [1191, 219] on icon "button" at bounding box center [1196, 211] width 15 height 23
click at [1192, 214] on icon "button" at bounding box center [1196, 211] width 15 height 23
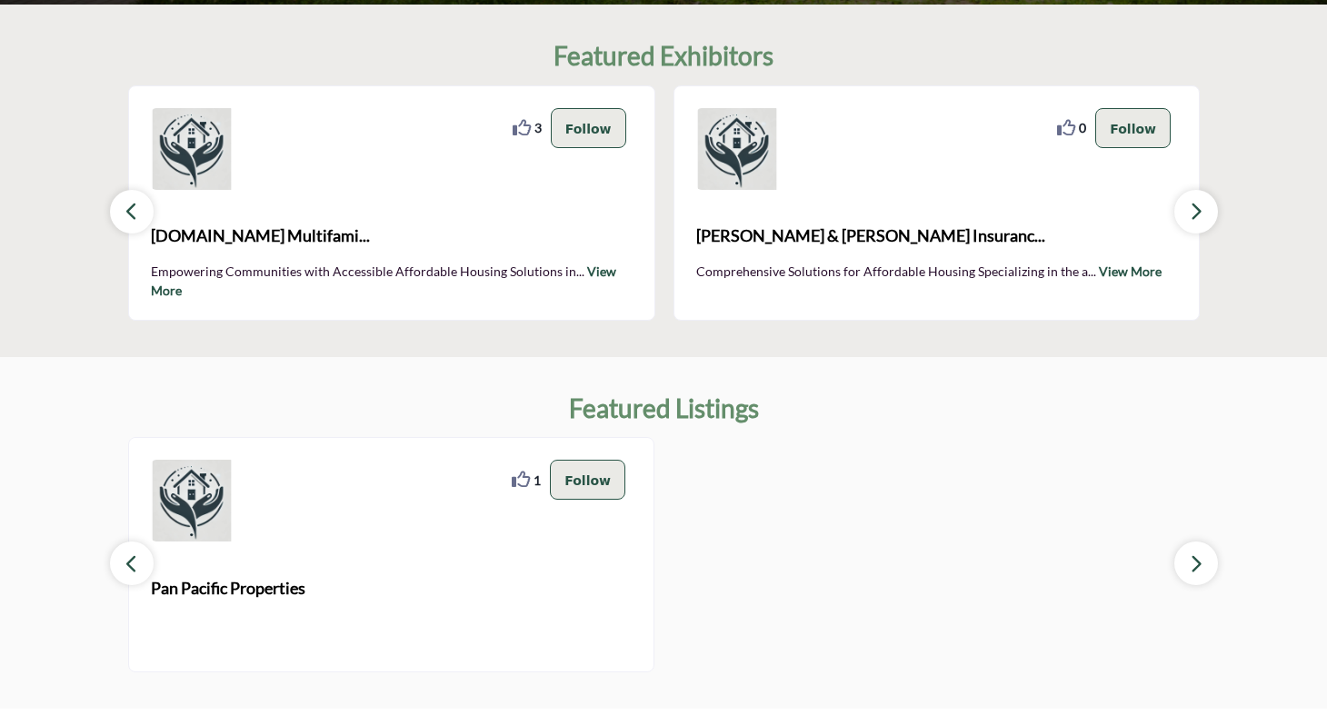
click at [1192, 214] on icon "button" at bounding box center [1196, 211] width 15 height 23
click at [1192, 215] on icon "button" at bounding box center [1196, 211] width 15 height 23
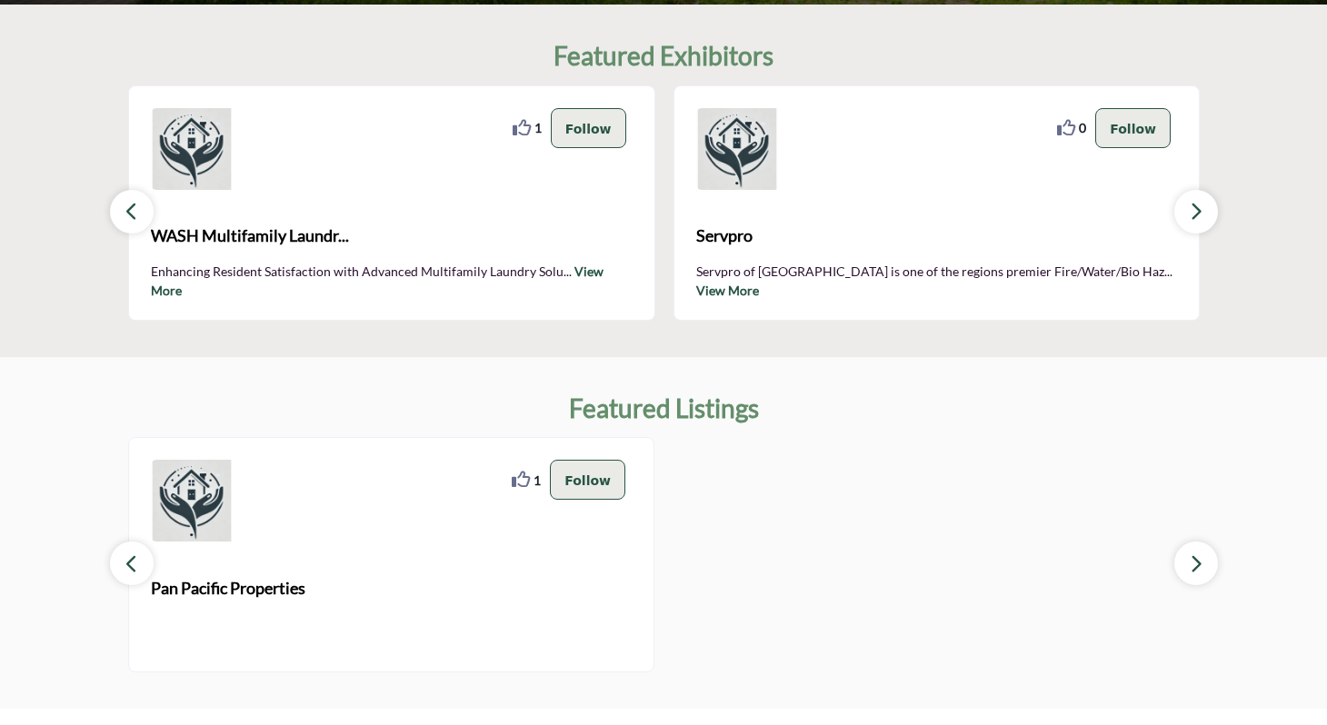
click at [1192, 215] on icon "button" at bounding box center [1196, 211] width 15 height 23
click at [1191, 217] on icon "button" at bounding box center [1196, 211] width 15 height 23
click at [129, 208] on icon "button" at bounding box center [132, 211] width 15 height 23
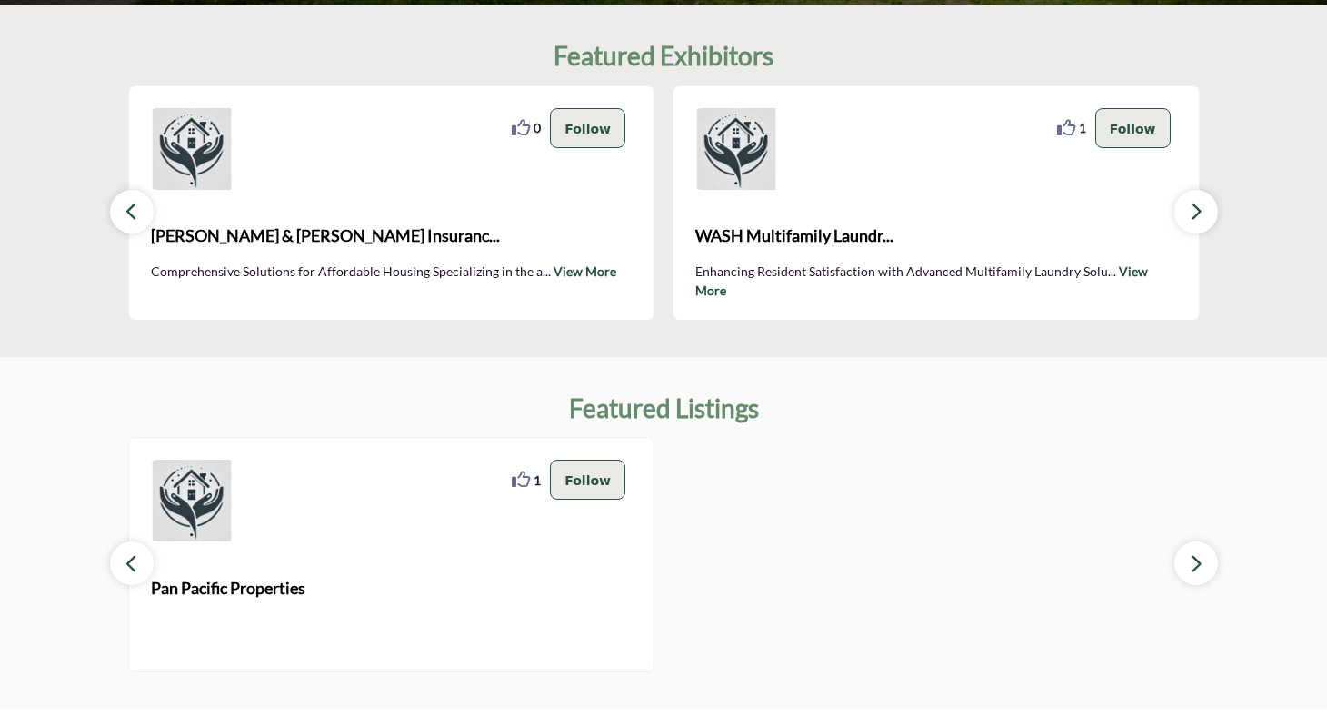
click at [129, 208] on icon "button" at bounding box center [132, 211] width 15 height 23
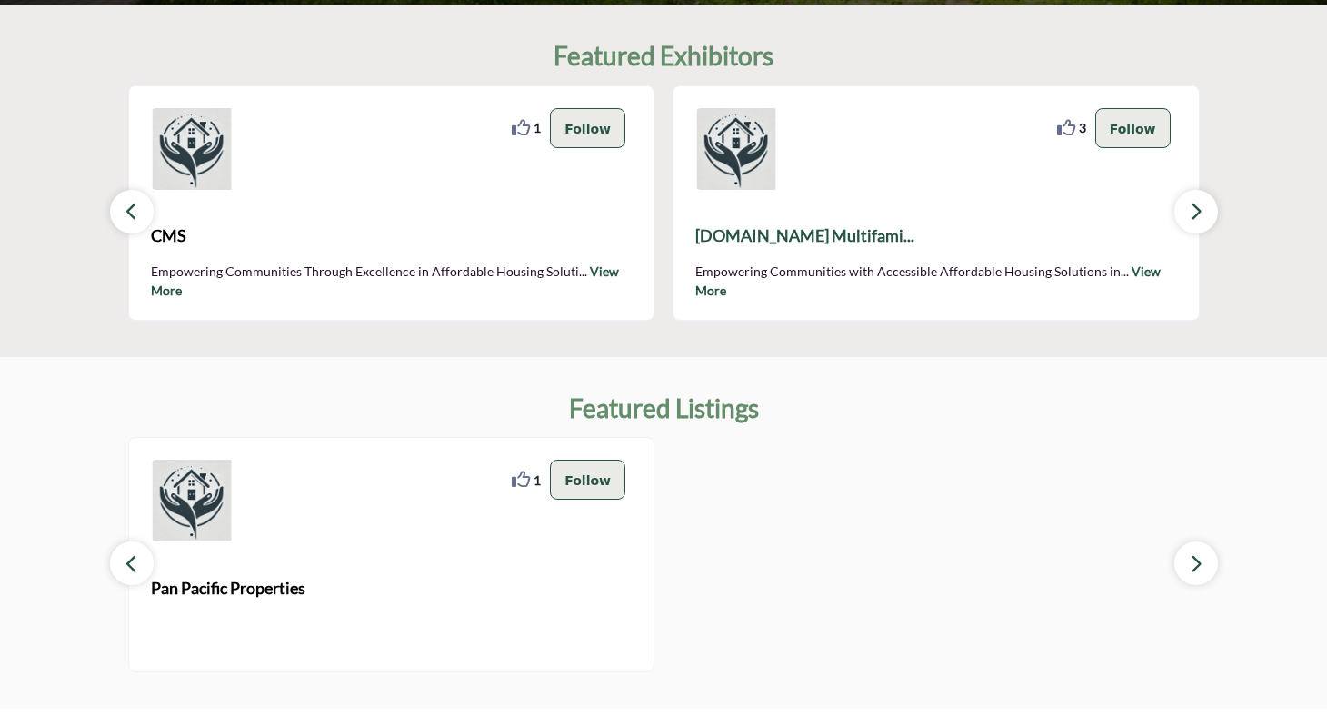
click at [776, 235] on span "Aptfinder.org Multifami..." at bounding box center [936, 236] width 482 height 25
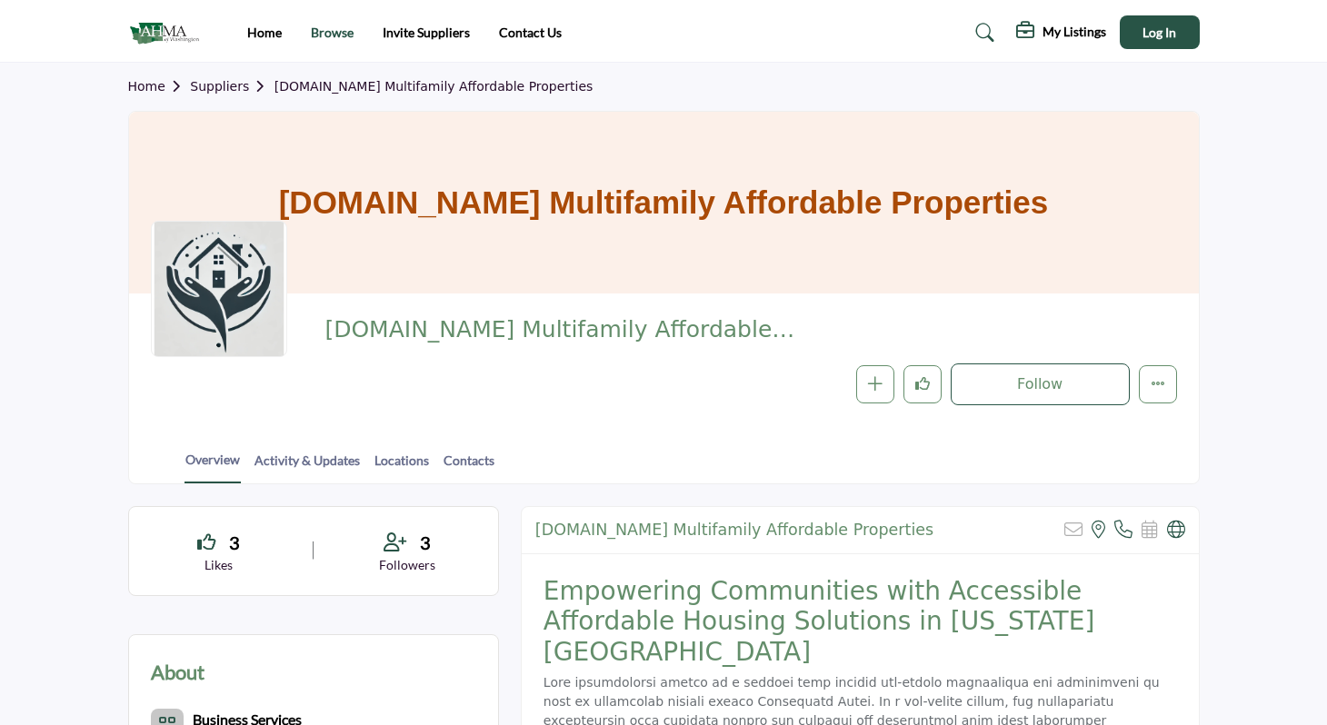
click at [336, 34] on link "Browse" at bounding box center [332, 32] width 43 height 15
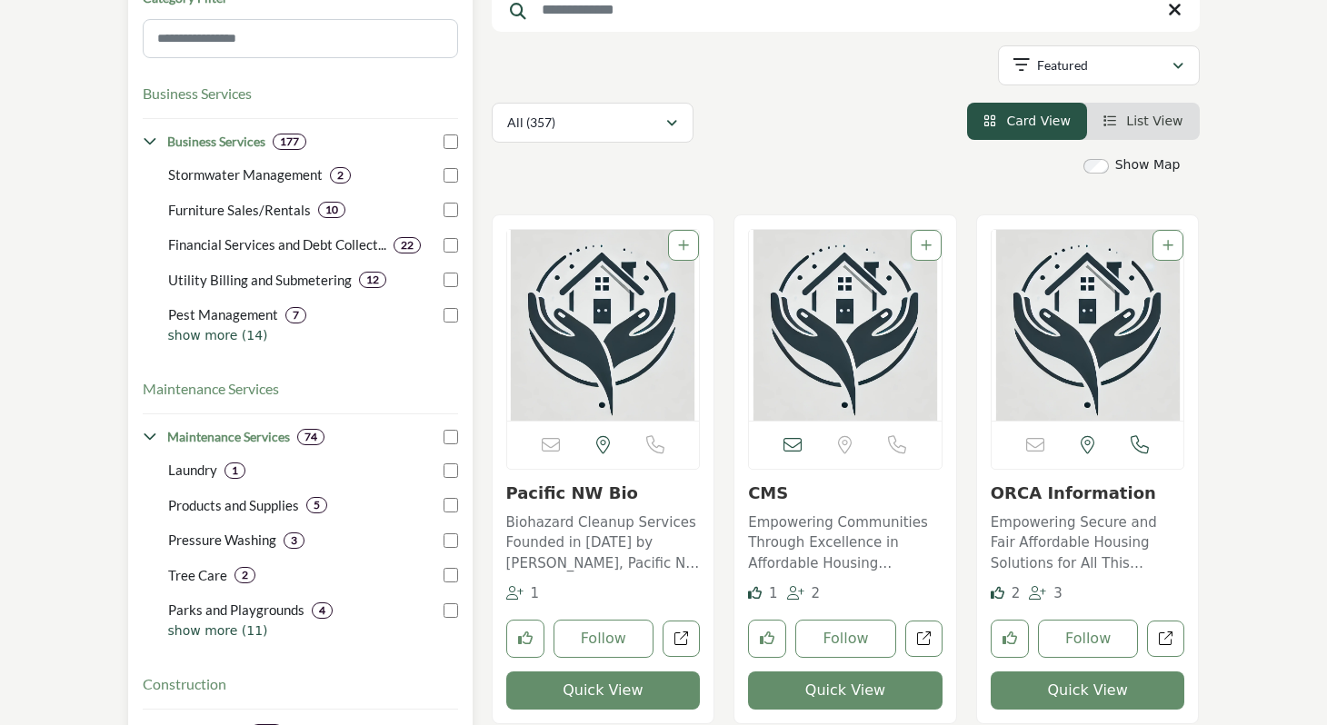
scroll to position [421, 0]
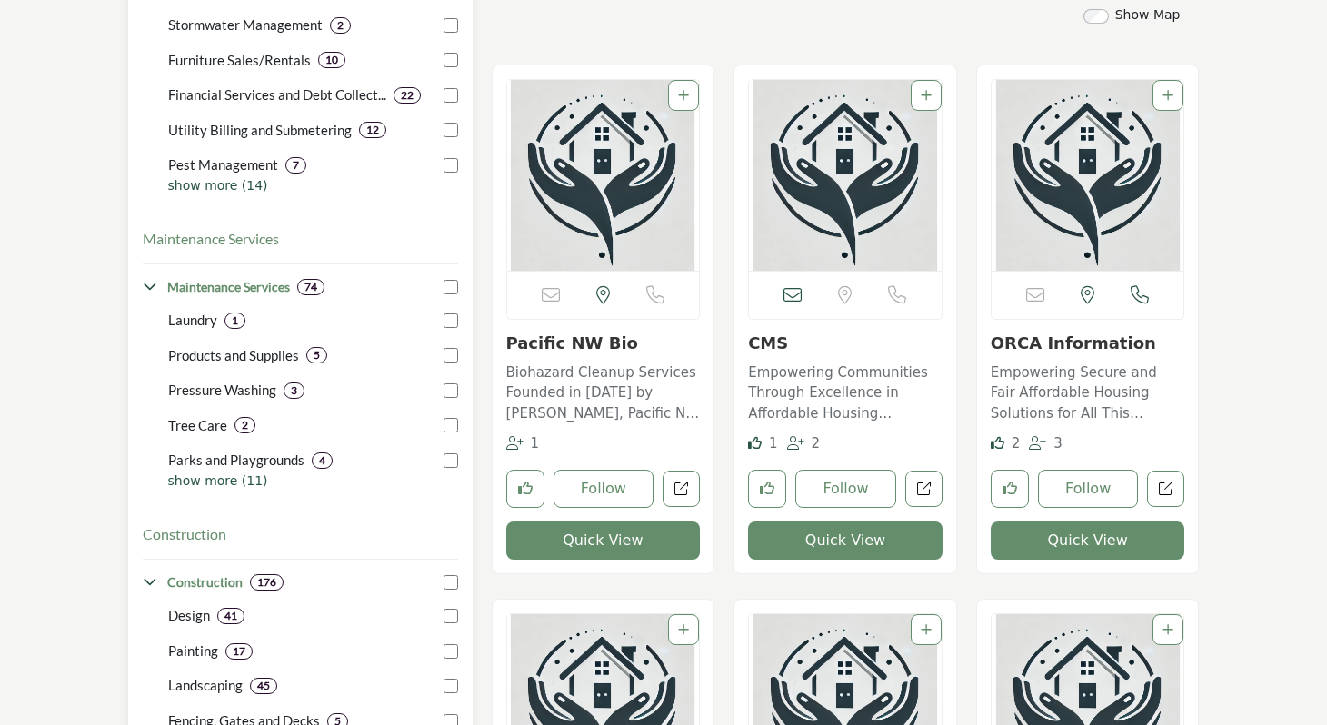
click at [222, 480] on p "show more (11)" at bounding box center [313, 481] width 290 height 19
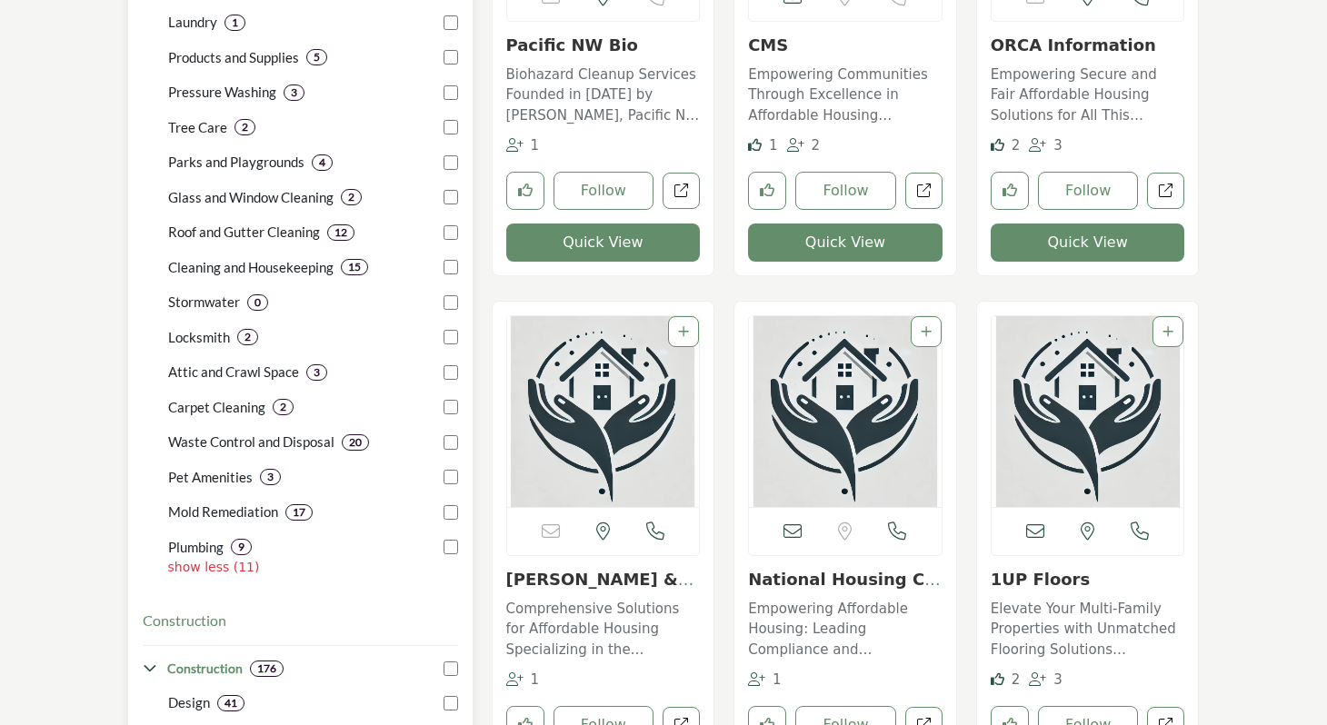
scroll to position [879, 0]
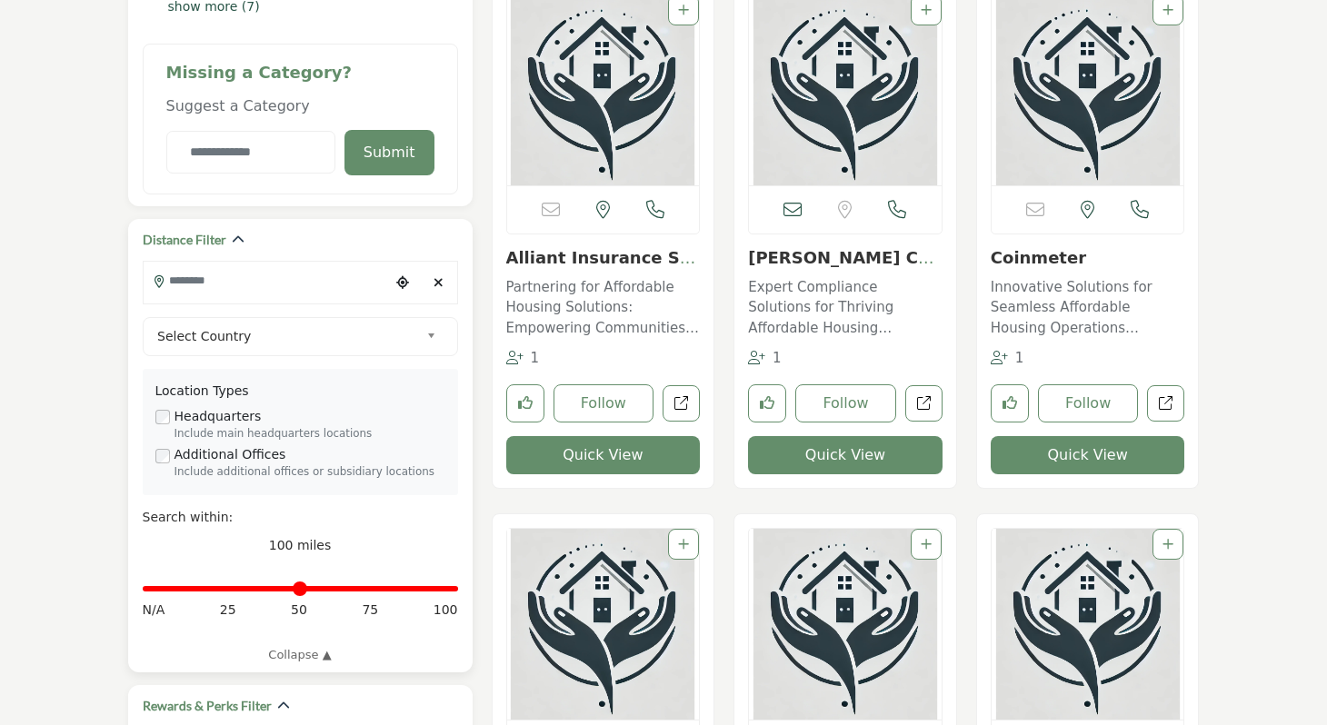
scroll to position [1611, 0]
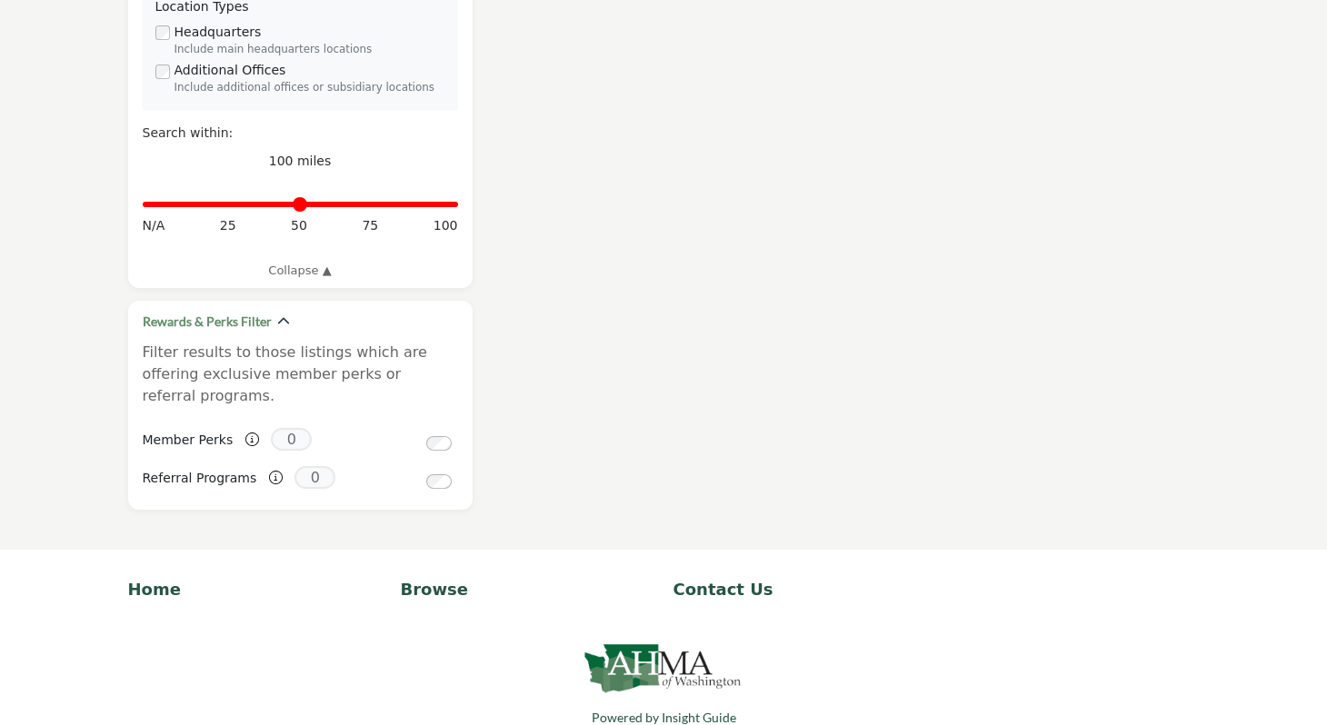
scroll to position [2012, 0]
